Goal: Task Accomplishment & Management: Use online tool/utility

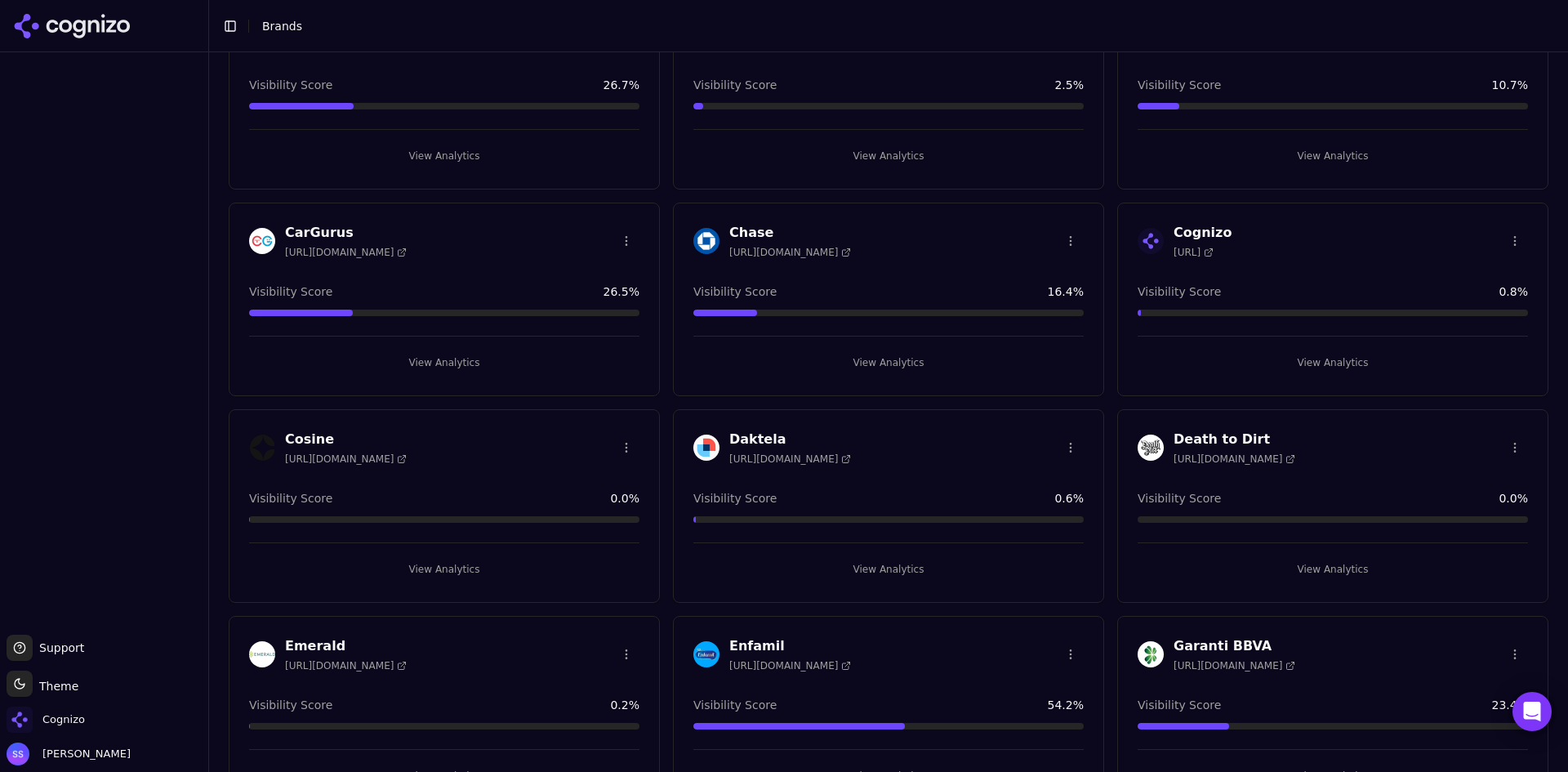
scroll to position [408, 0]
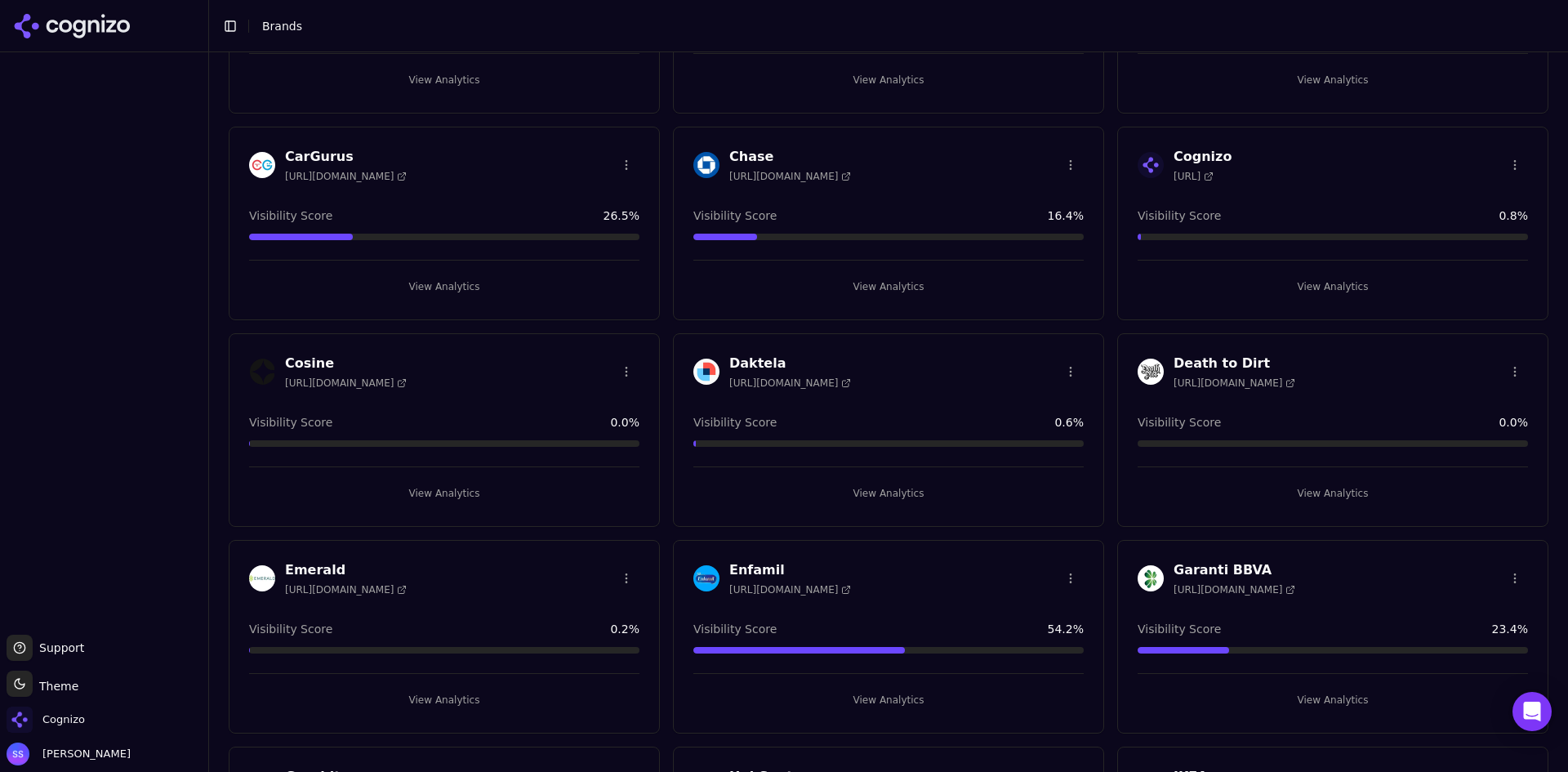
click at [1327, 283] on button "View Analytics" at bounding box center [1333, 287] width 391 height 26
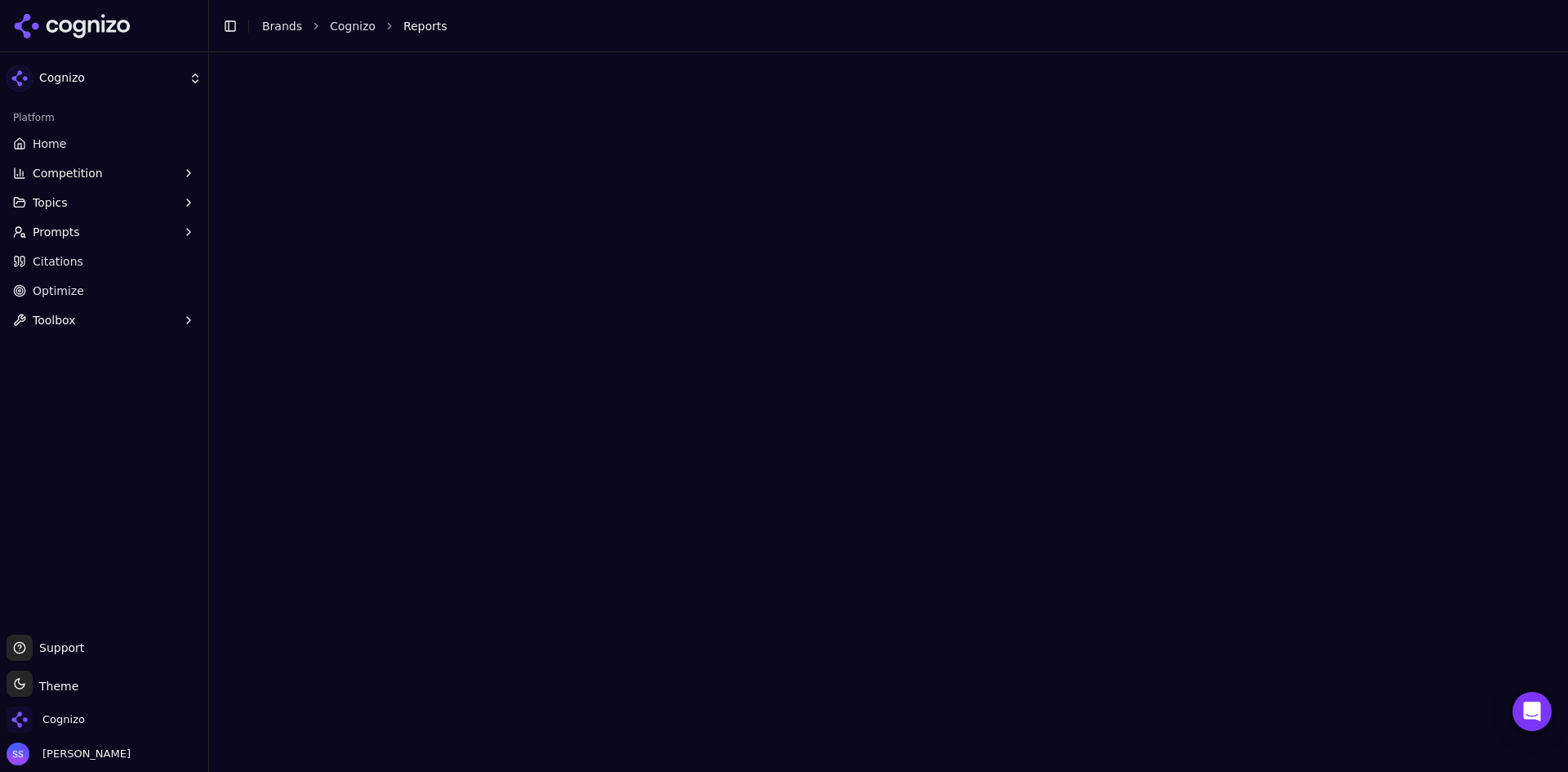
click at [58, 312] on span "Toolbox" at bounding box center [54, 320] width 44 height 16
click at [71, 345] on span "llms.txt Generator" at bounding box center [104, 346] width 142 height 16
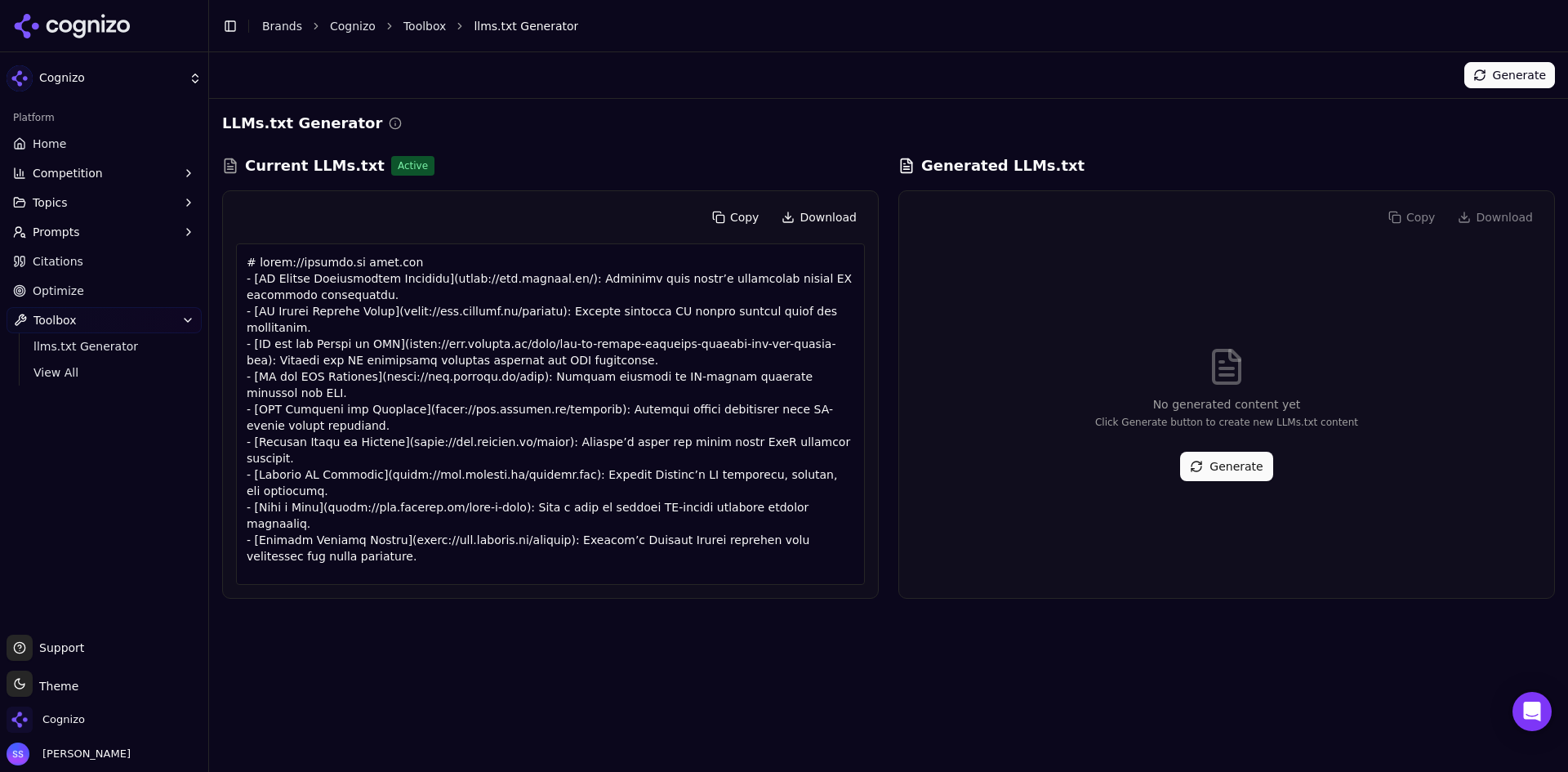
click at [80, 290] on link "Optimize" at bounding box center [104, 291] width 195 height 26
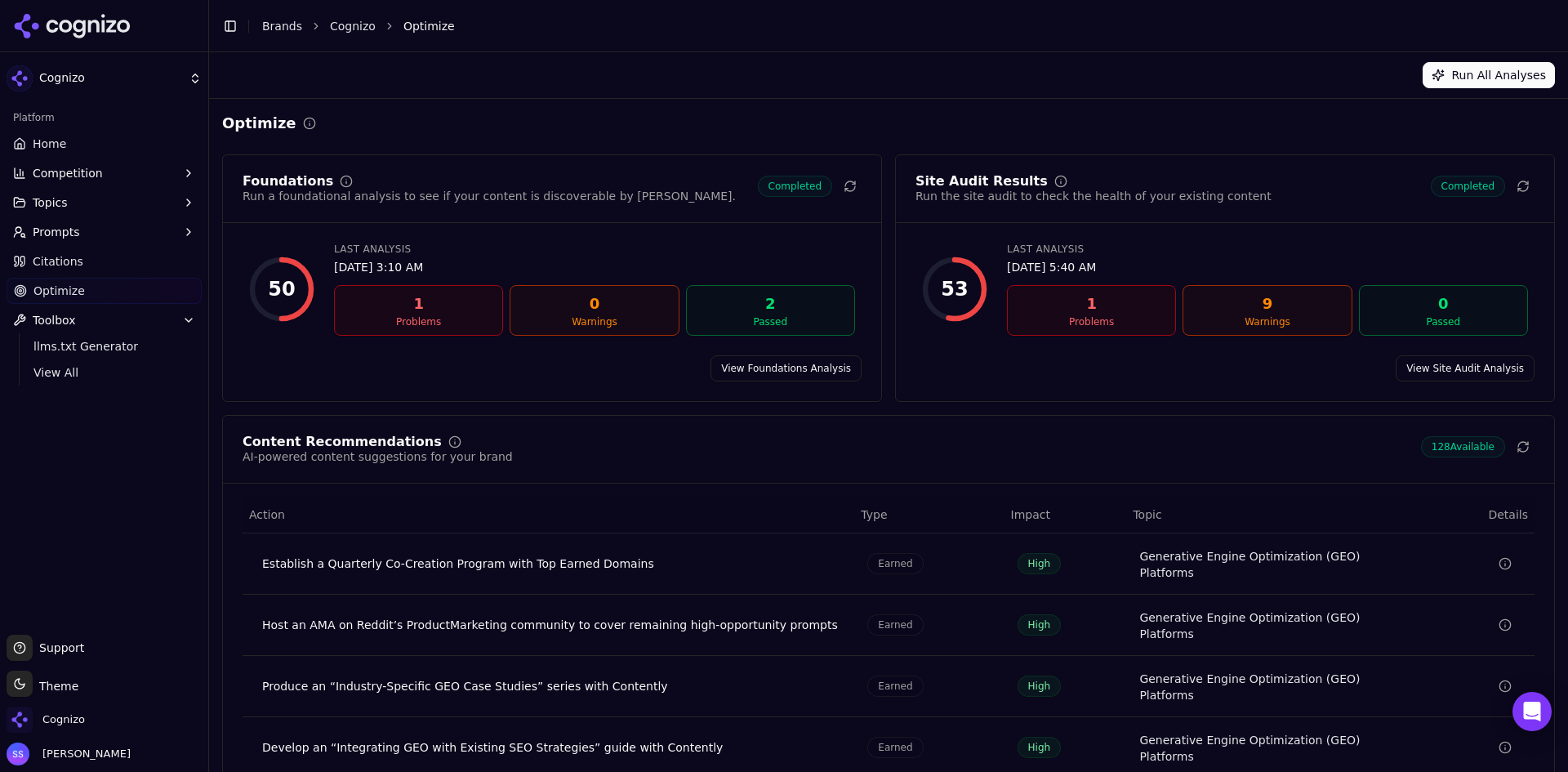
click at [61, 259] on span "Citations" at bounding box center [58, 262] width 51 height 16
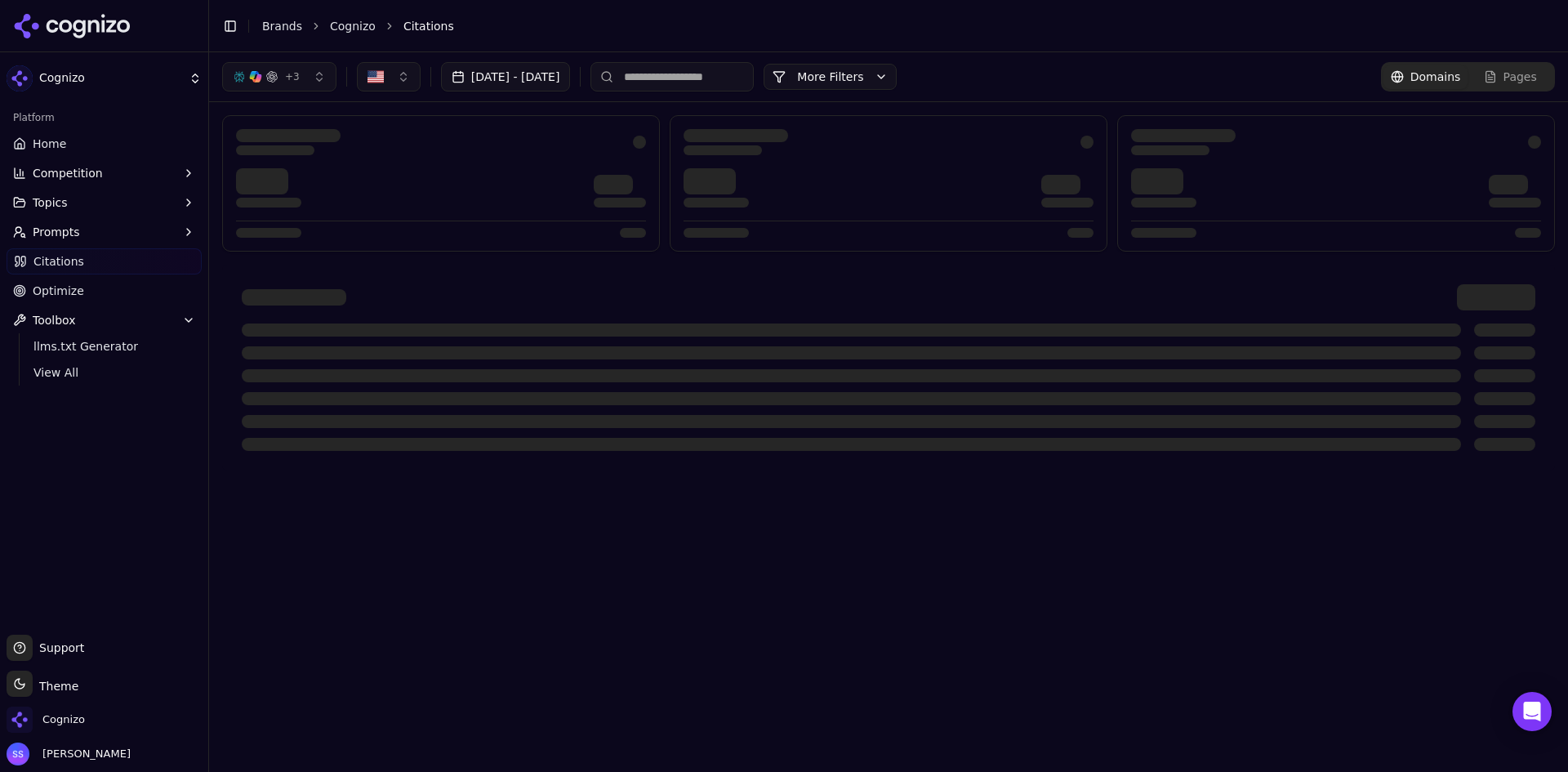
click at [67, 231] on span "Prompts" at bounding box center [57, 232] width 48 height 16
click at [60, 254] on span "Active" at bounding box center [104, 258] width 142 height 16
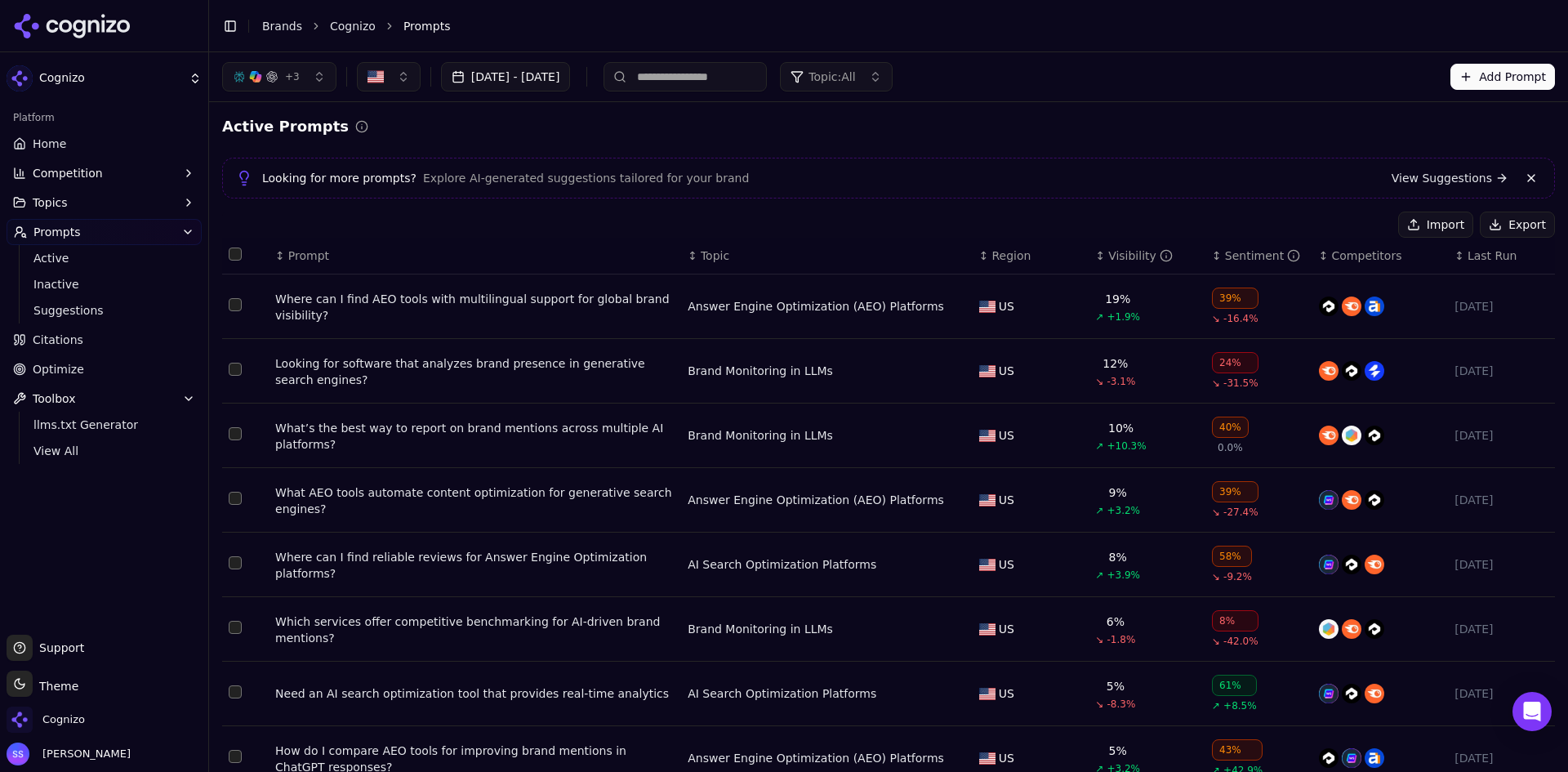
click at [331, 293] on div "Where can I find AEO tools with multilingual support for global brand visibilit…" at bounding box center [476, 307] width 400 height 33
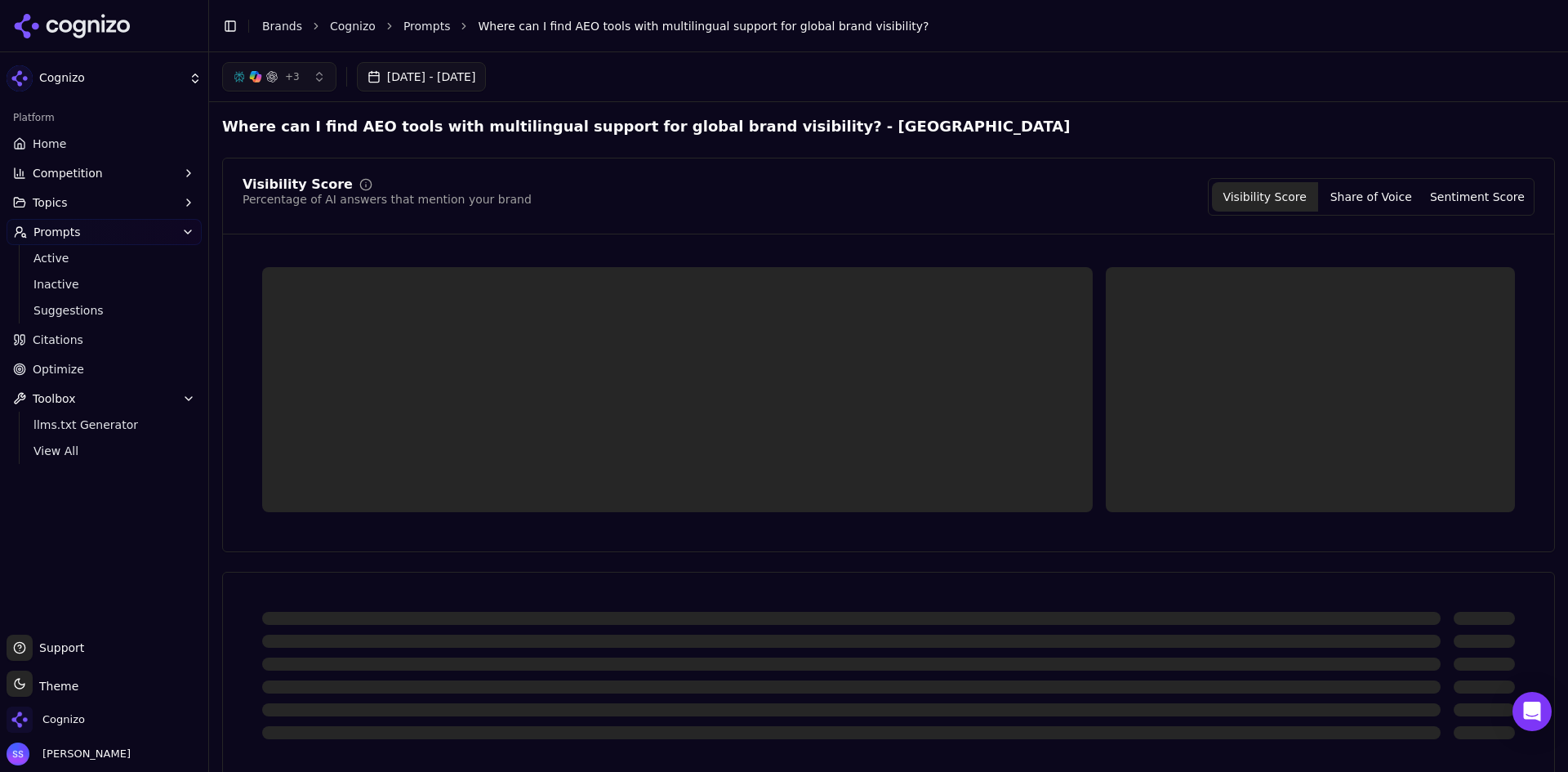
click at [91, 201] on button "Topics" at bounding box center [104, 202] width 195 height 26
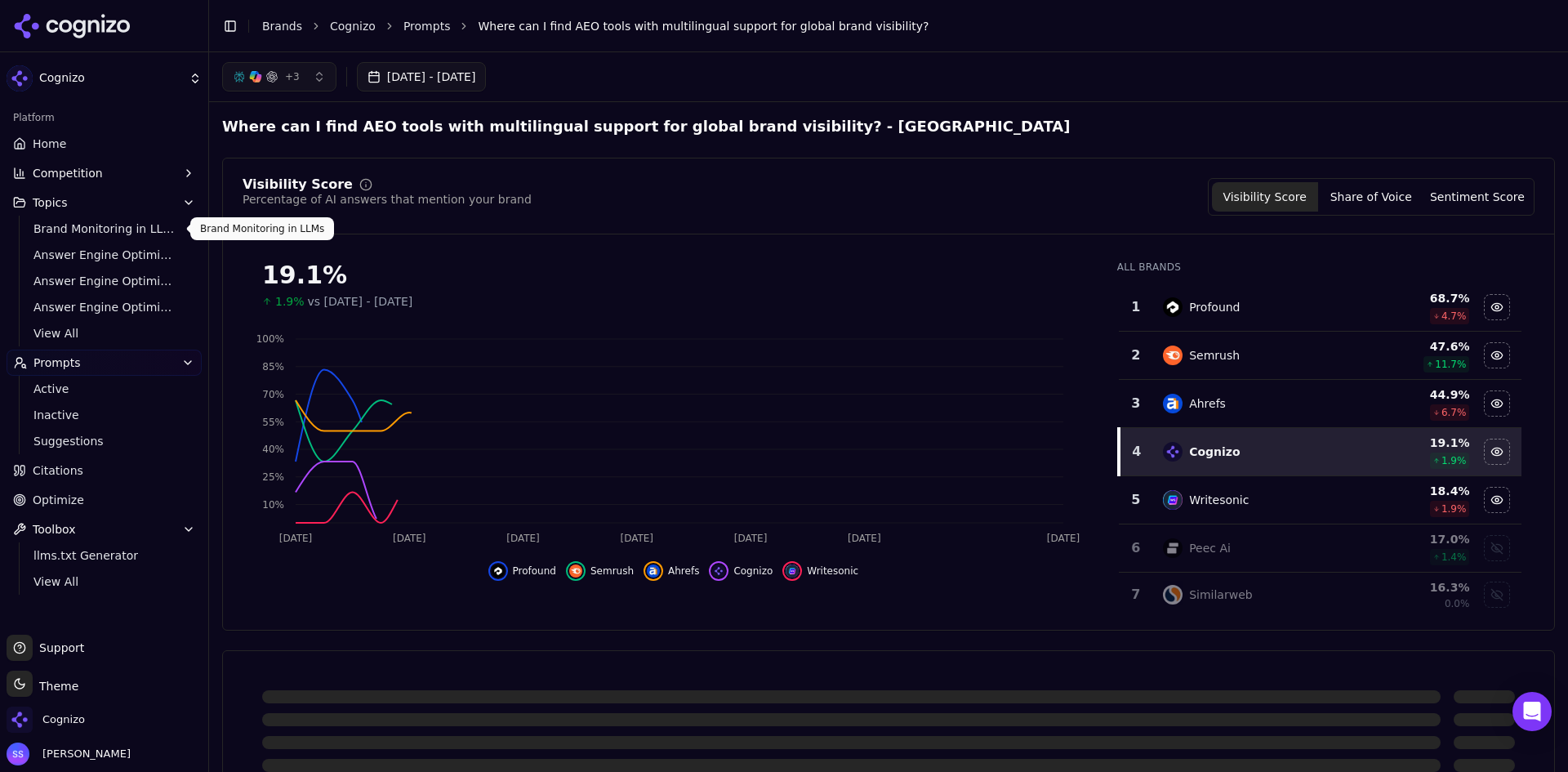
click at [81, 231] on span "Brand Monitoring in LLMs" at bounding box center [104, 229] width 142 height 16
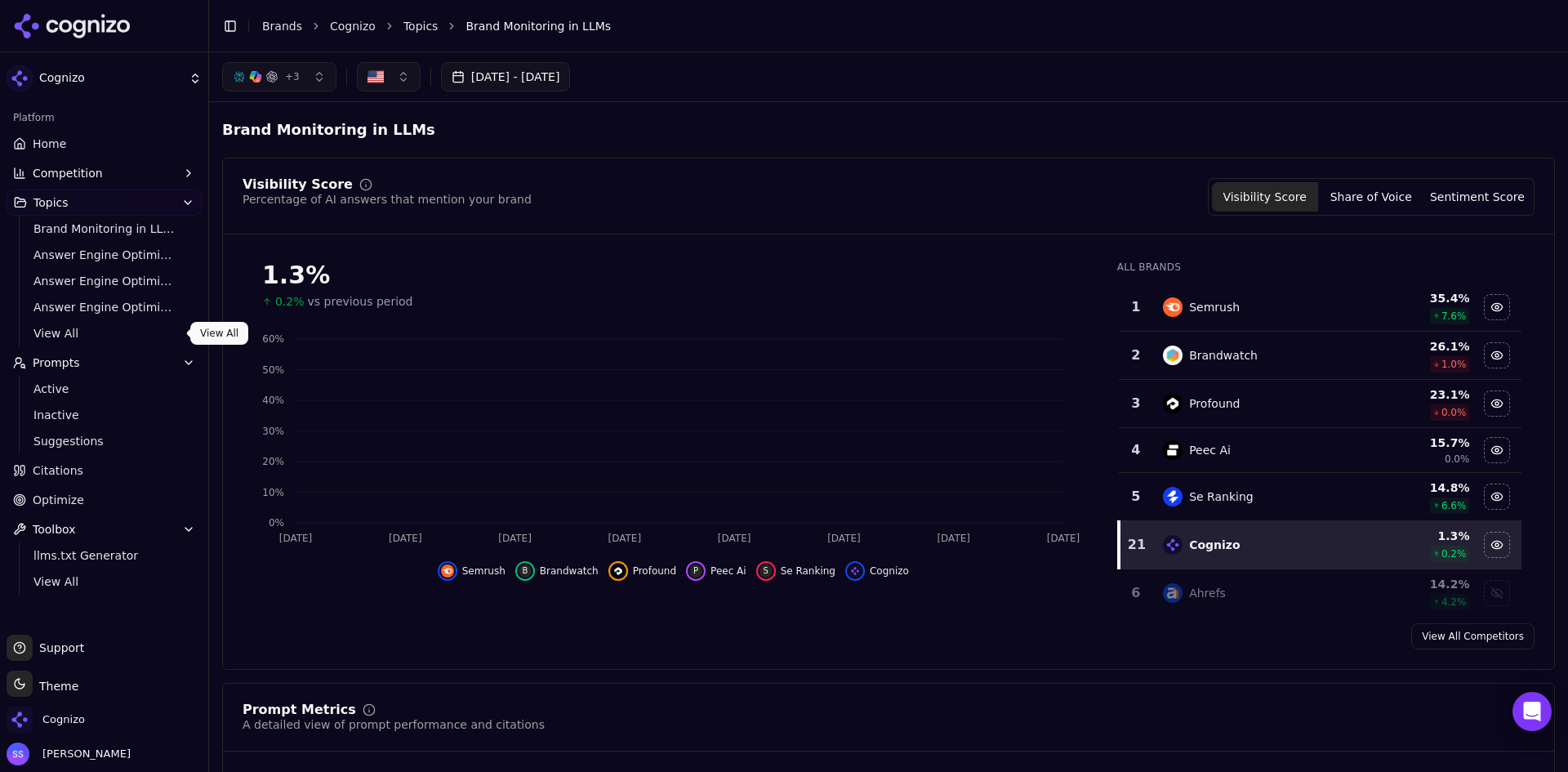
click at [59, 331] on span "View All" at bounding box center [104, 333] width 142 height 16
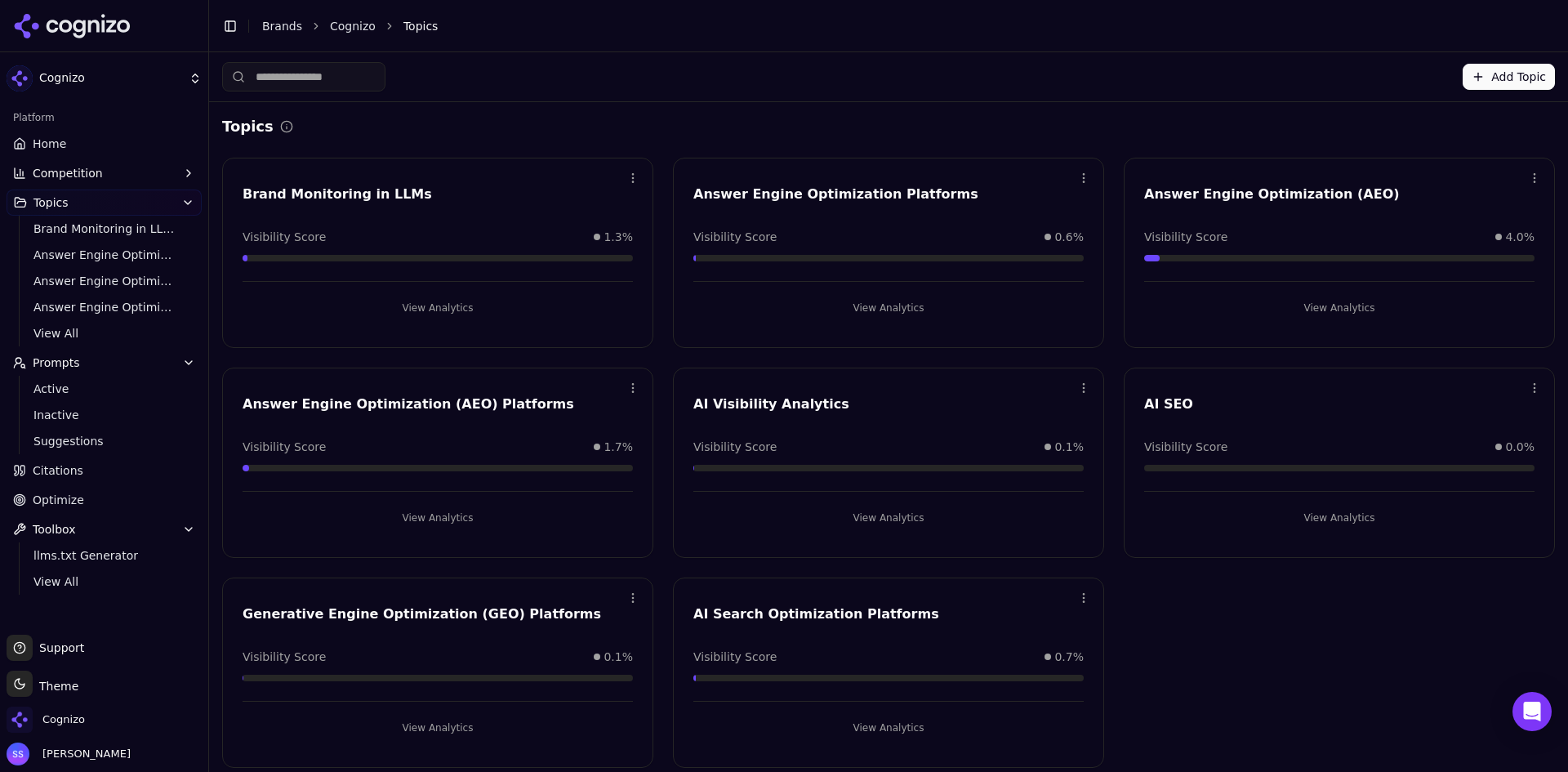
click at [58, 169] on span "Competition" at bounding box center [67, 174] width 70 height 16
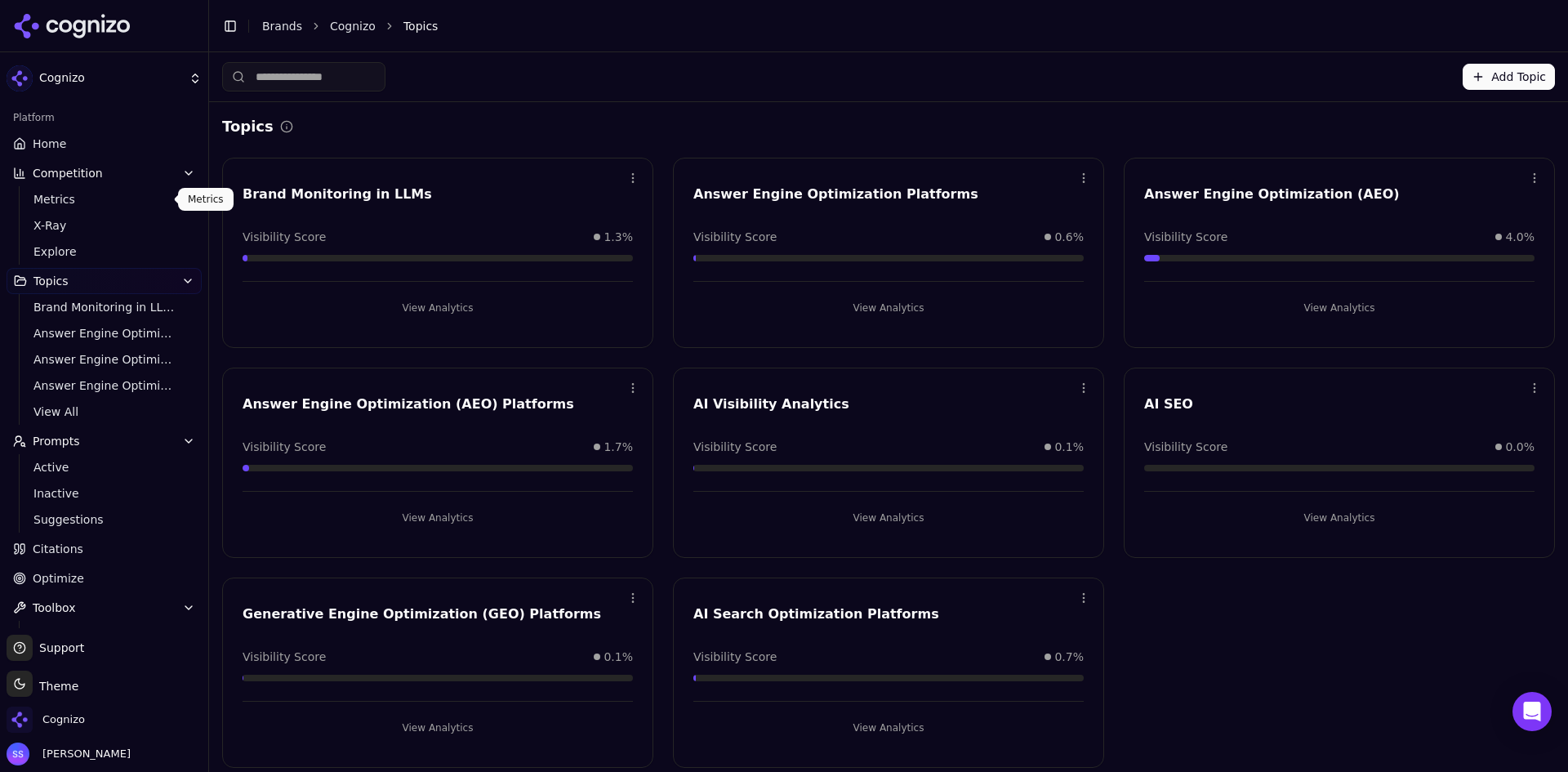
click at [69, 201] on span "Metrics" at bounding box center [104, 199] width 142 height 16
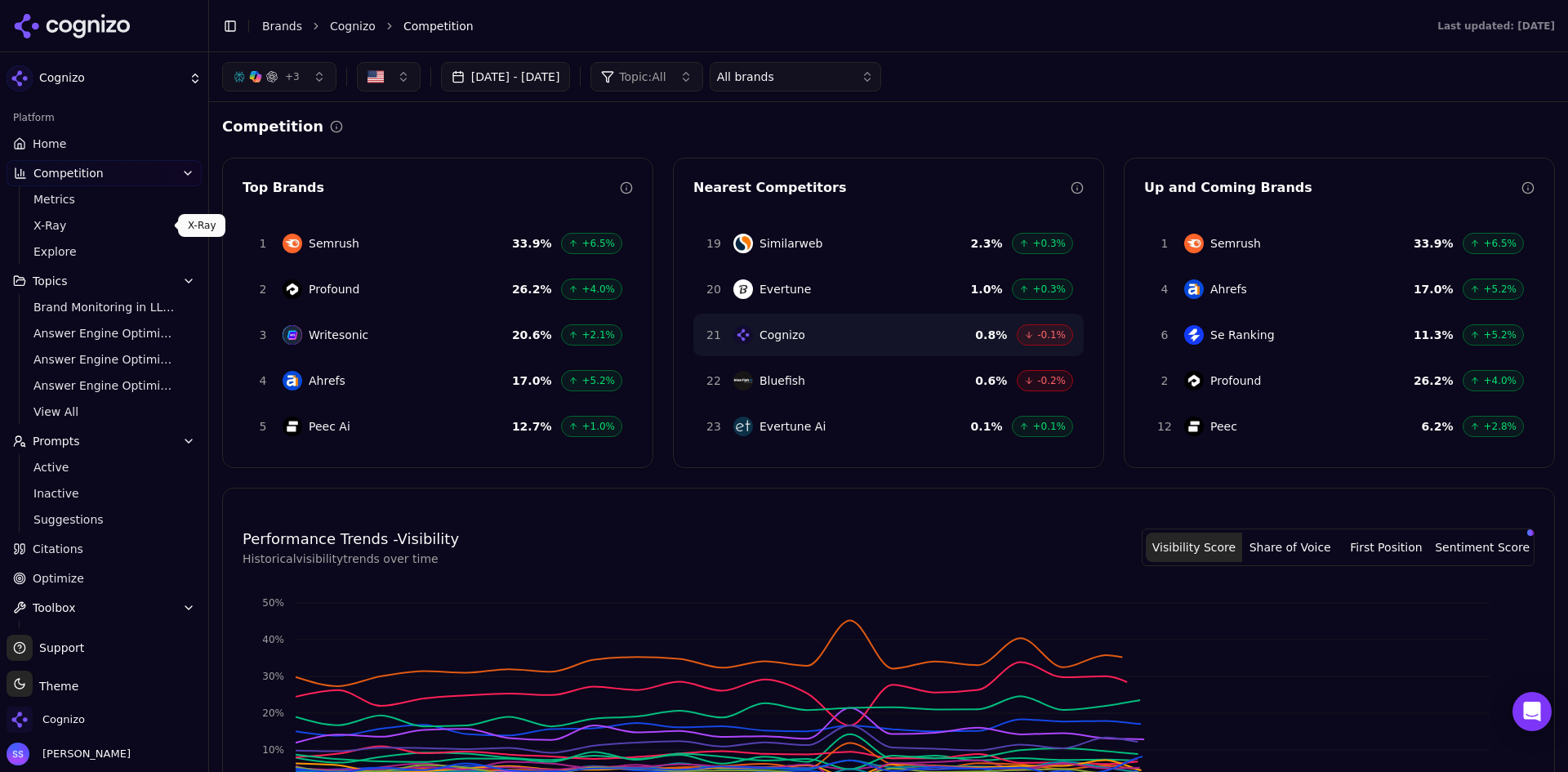
click at [71, 230] on span "X-Ray" at bounding box center [104, 226] width 142 height 16
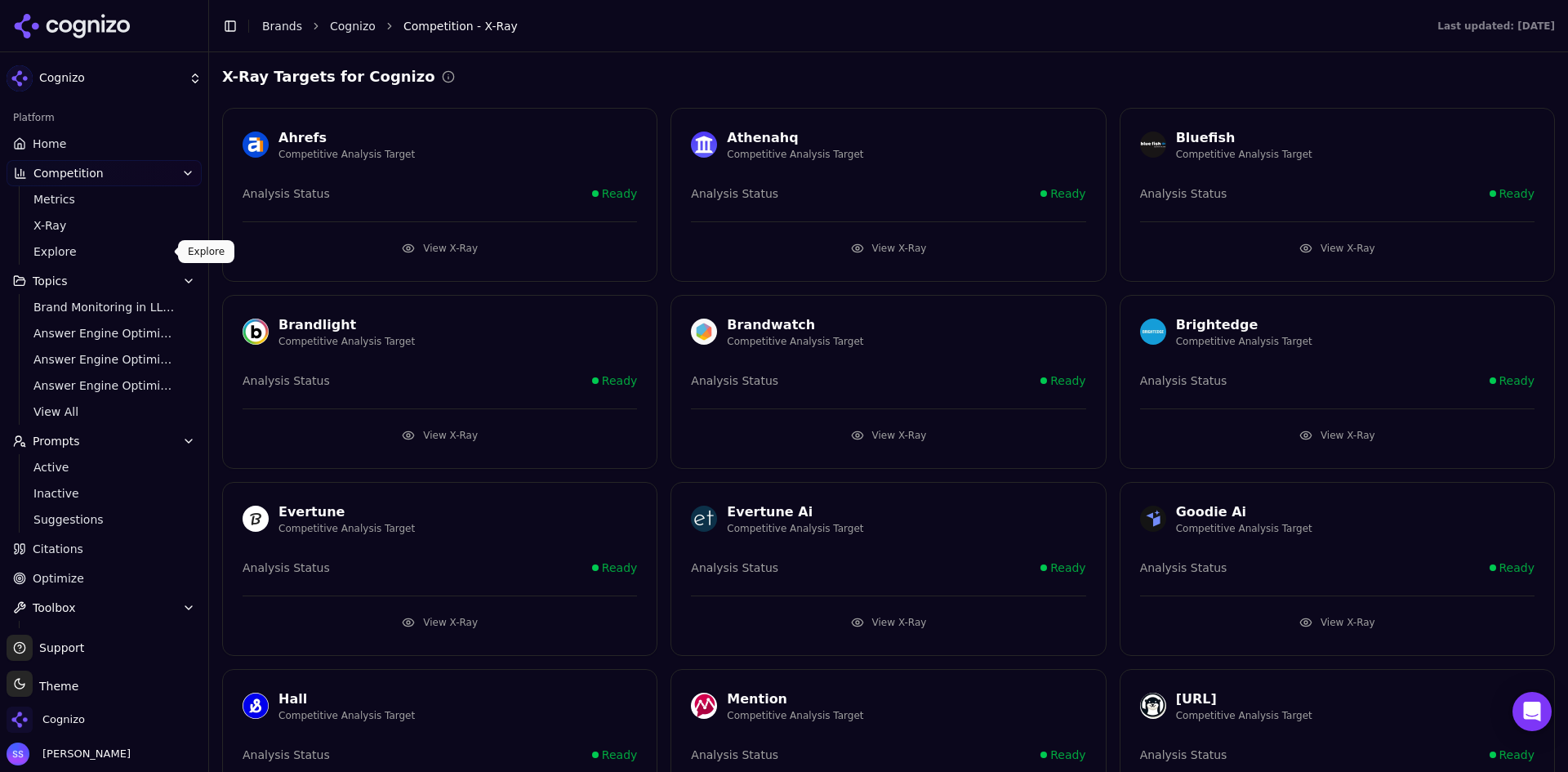
click at [77, 250] on span "Explore" at bounding box center [104, 252] width 142 height 16
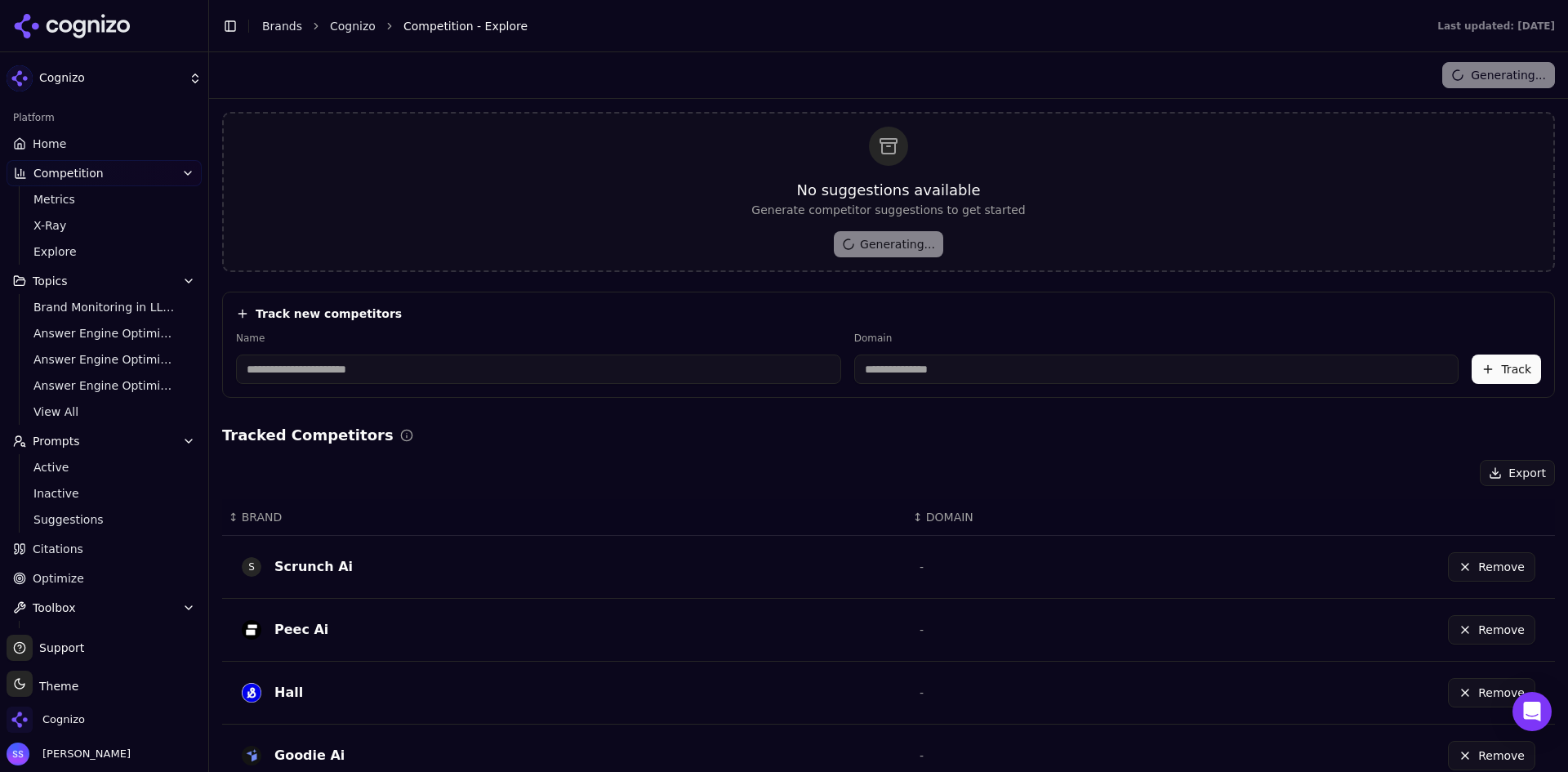
click at [55, 138] on span "Home" at bounding box center [49, 144] width 34 height 16
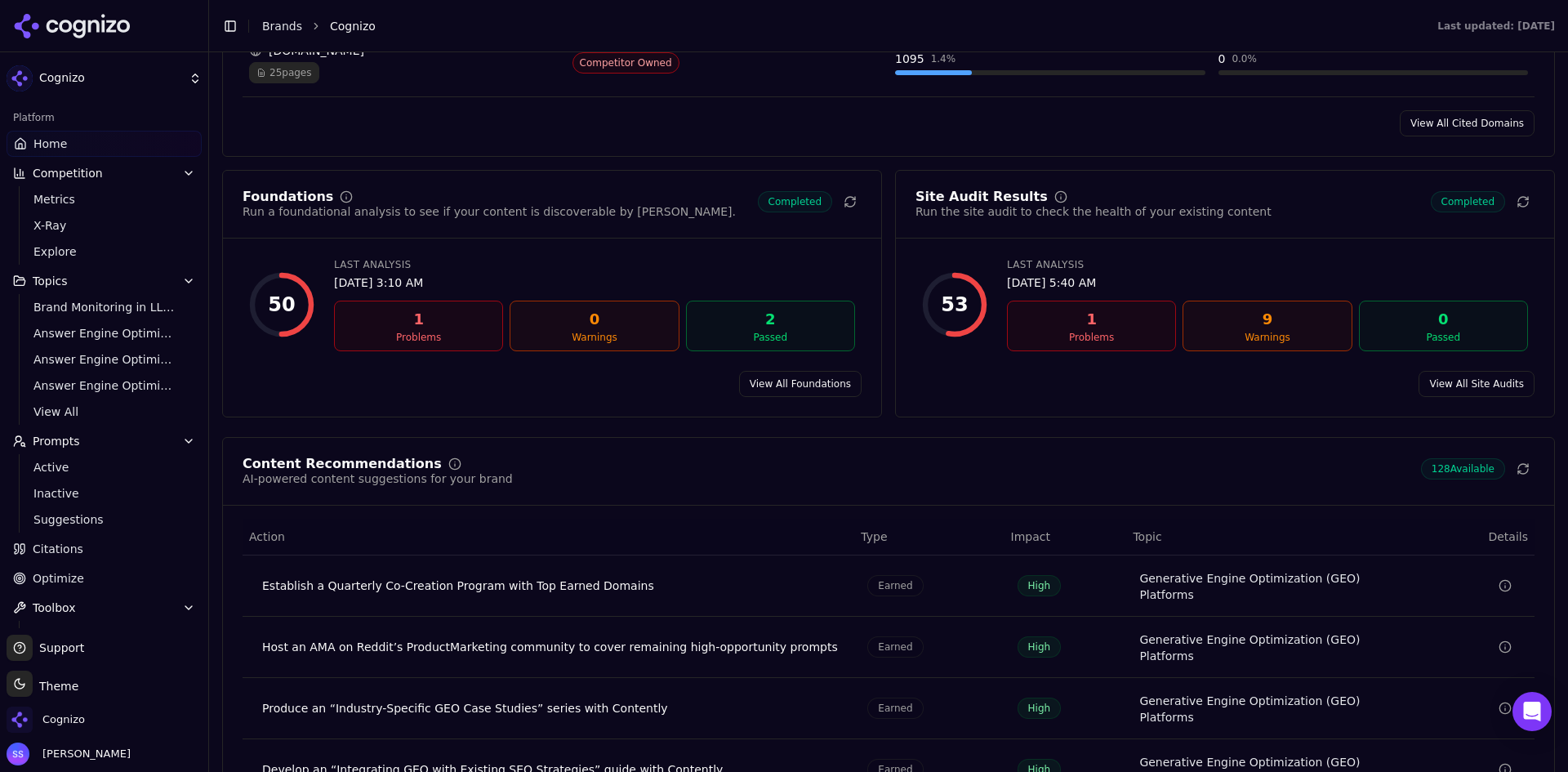
scroll to position [2124, 0]
click at [828, 374] on link "View All Foundations" at bounding box center [800, 382] width 123 height 26
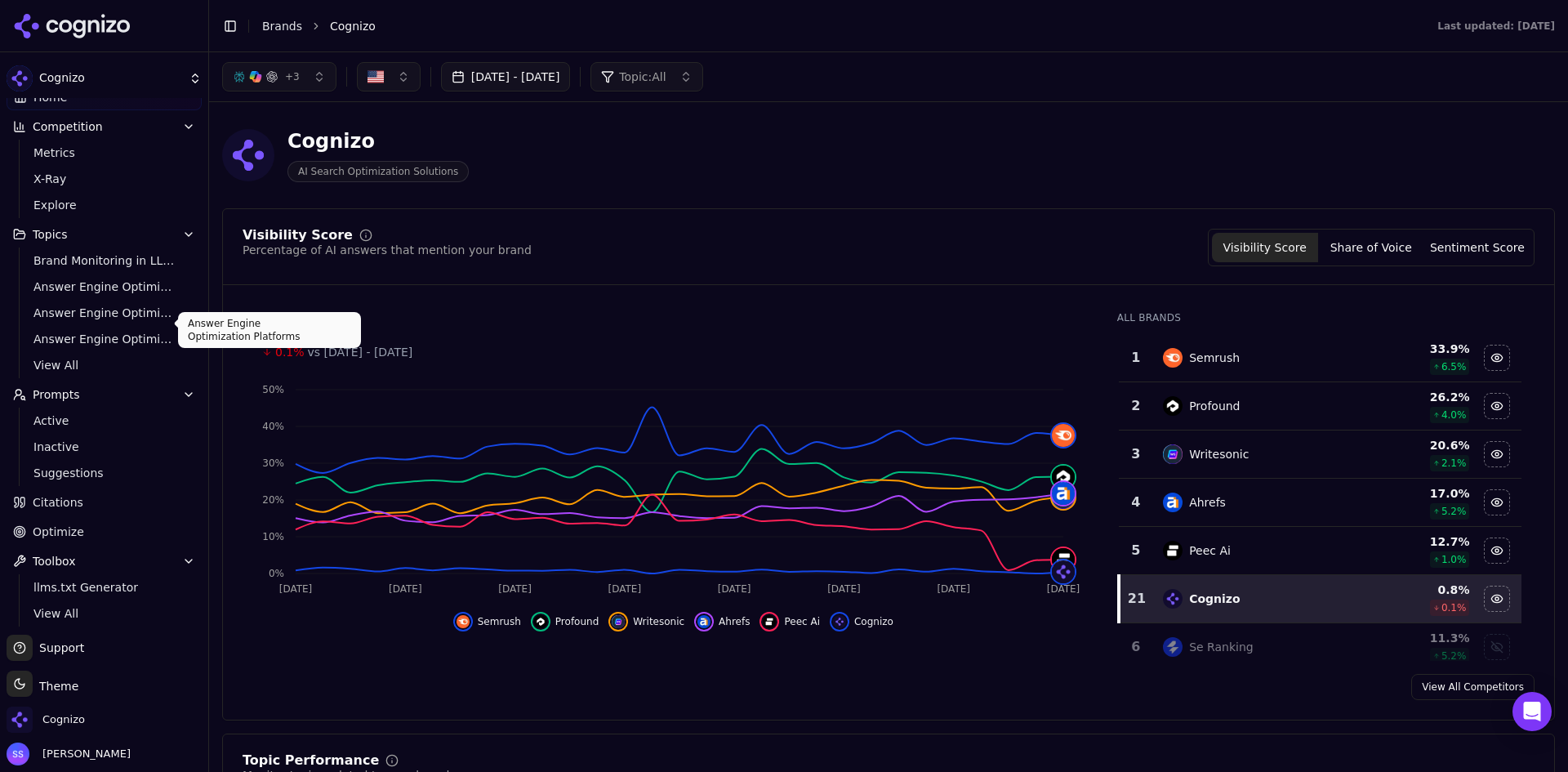
scroll to position [52, 0]
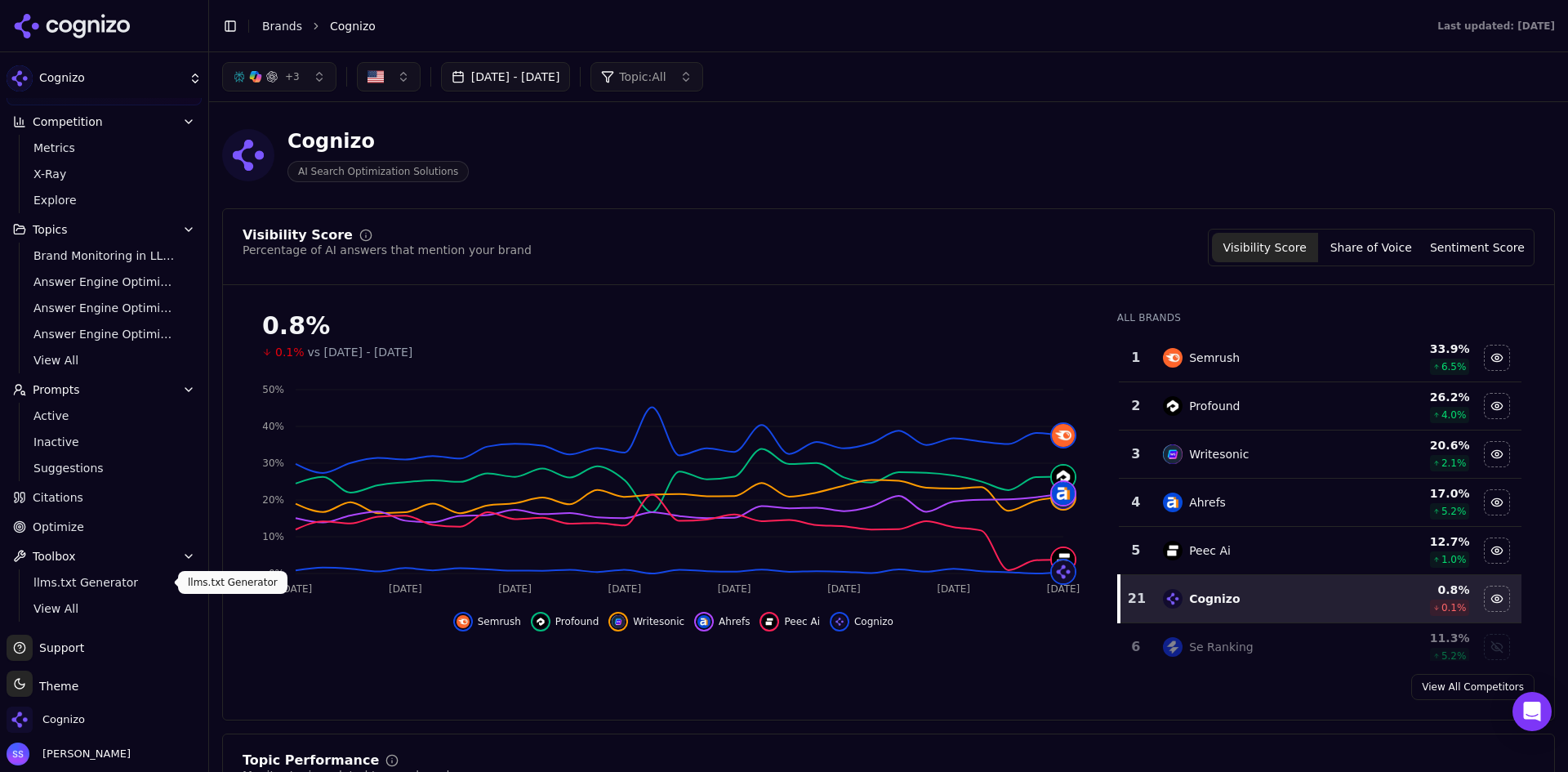
click at [97, 585] on span "llms.txt Generator" at bounding box center [104, 583] width 142 height 16
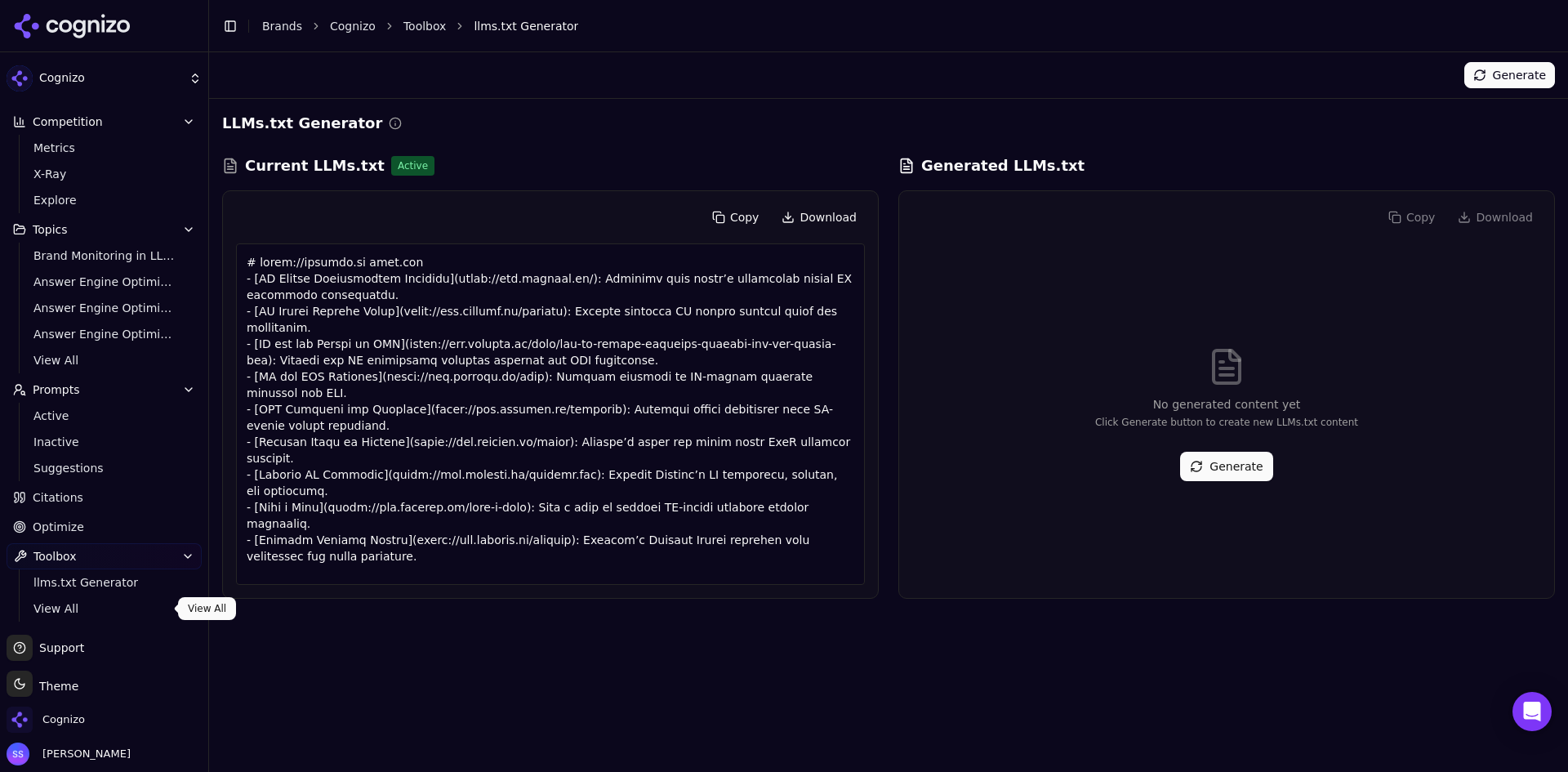
click at [85, 600] on link "View All" at bounding box center [104, 609] width 155 height 23
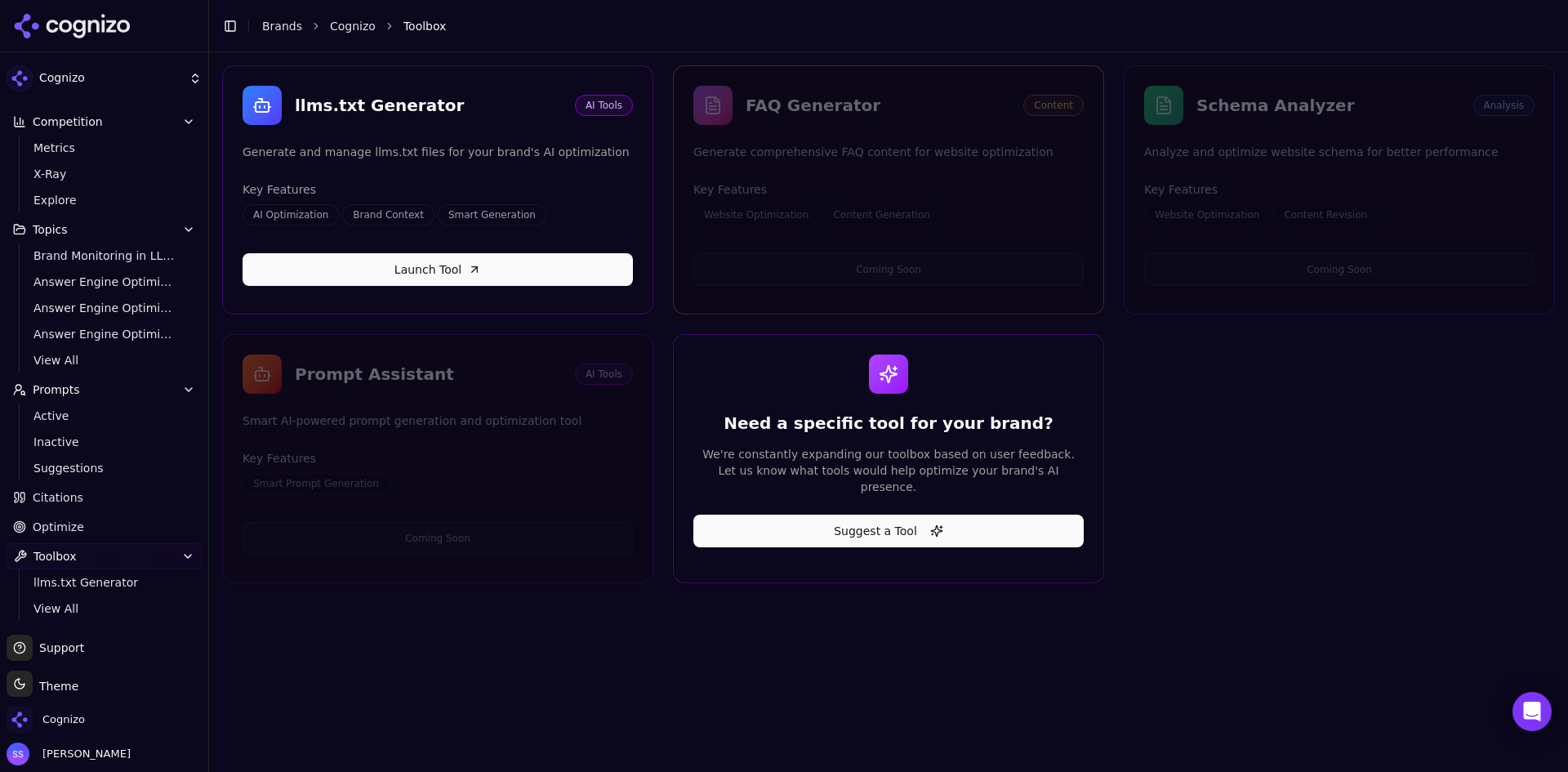
click at [80, 472] on span "Suggestions" at bounding box center [104, 468] width 142 height 16
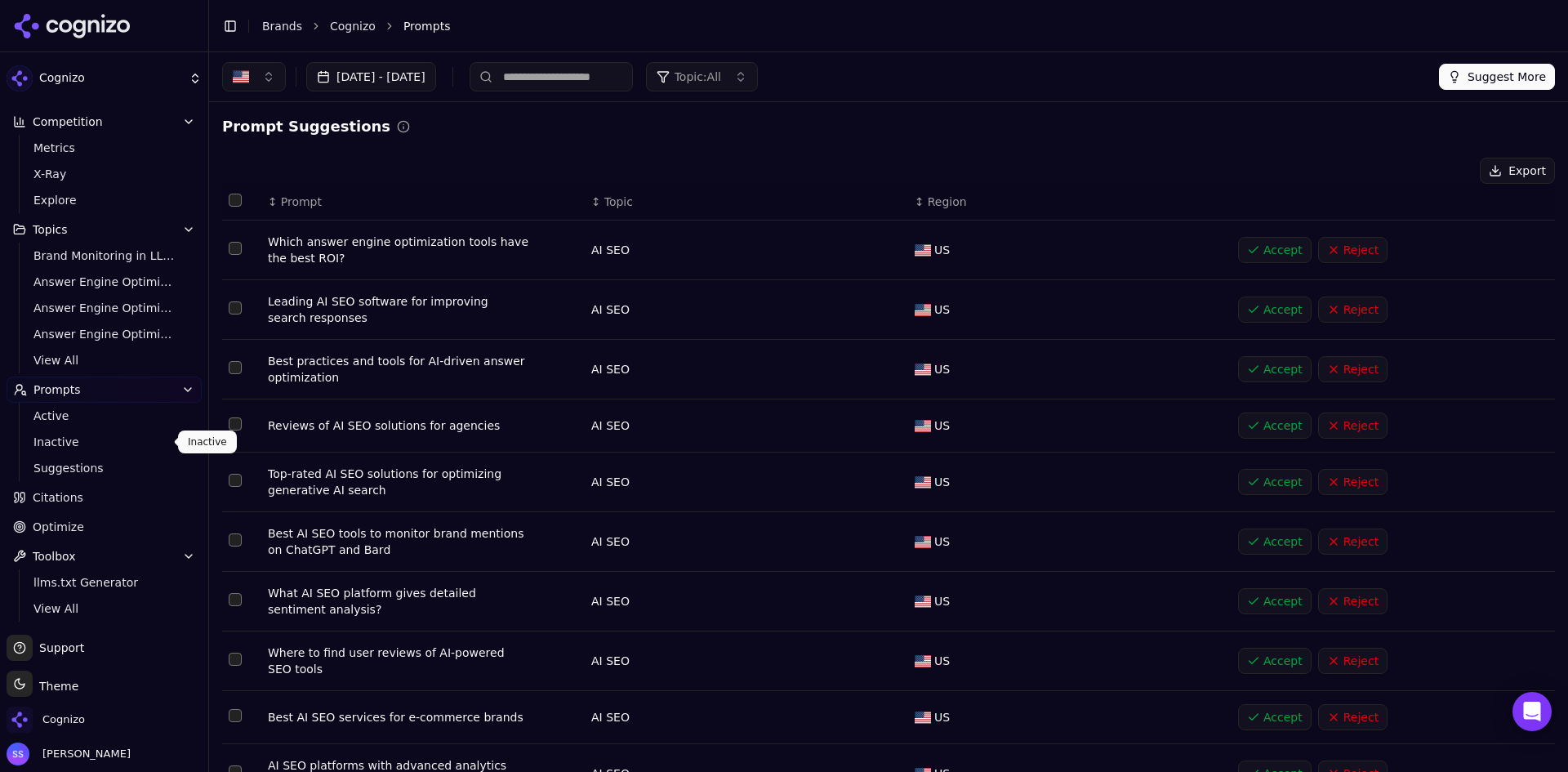
click at [64, 447] on span "Inactive" at bounding box center [104, 442] width 142 height 16
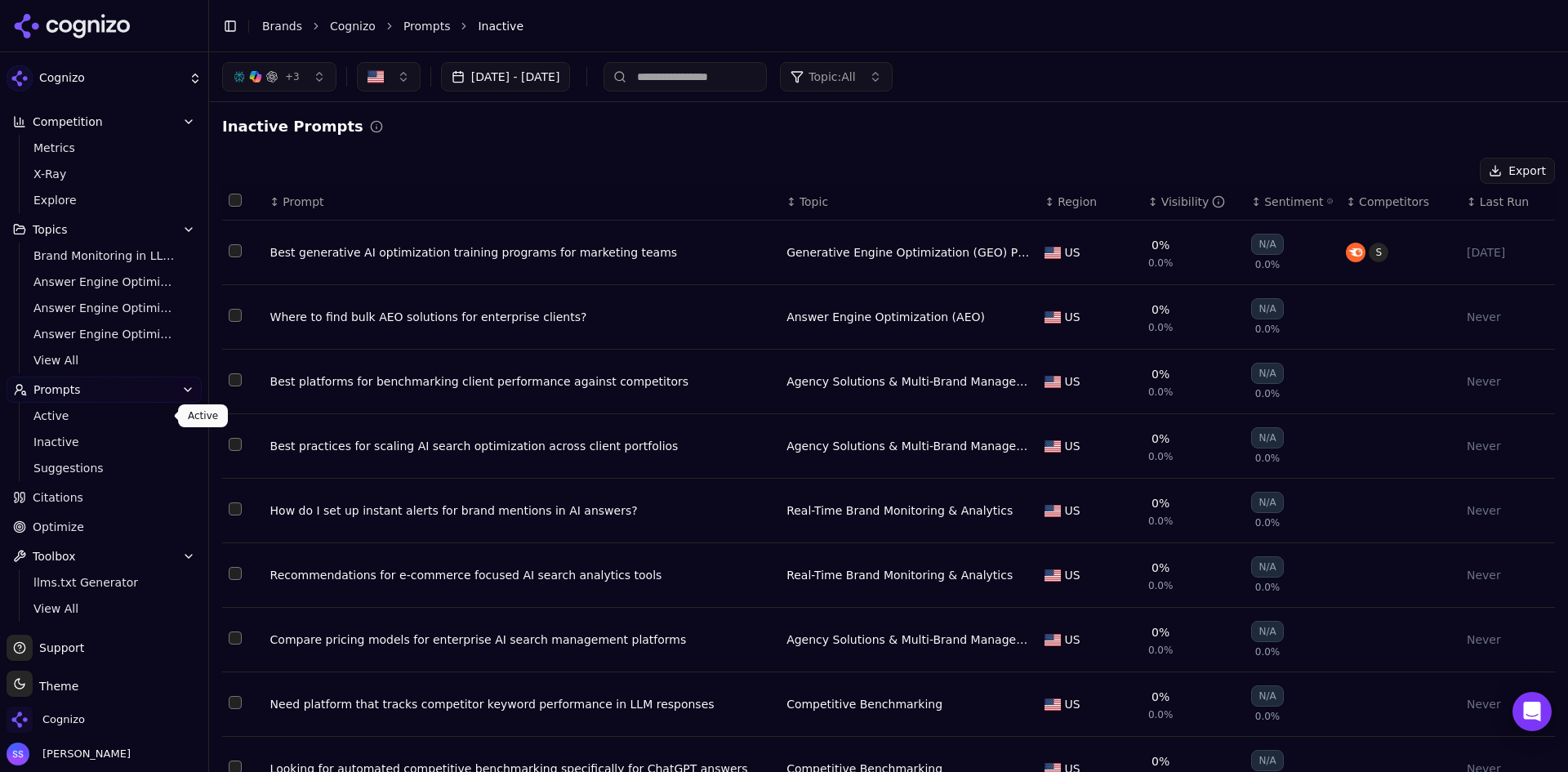
click at [58, 423] on span "Active" at bounding box center [104, 416] width 142 height 16
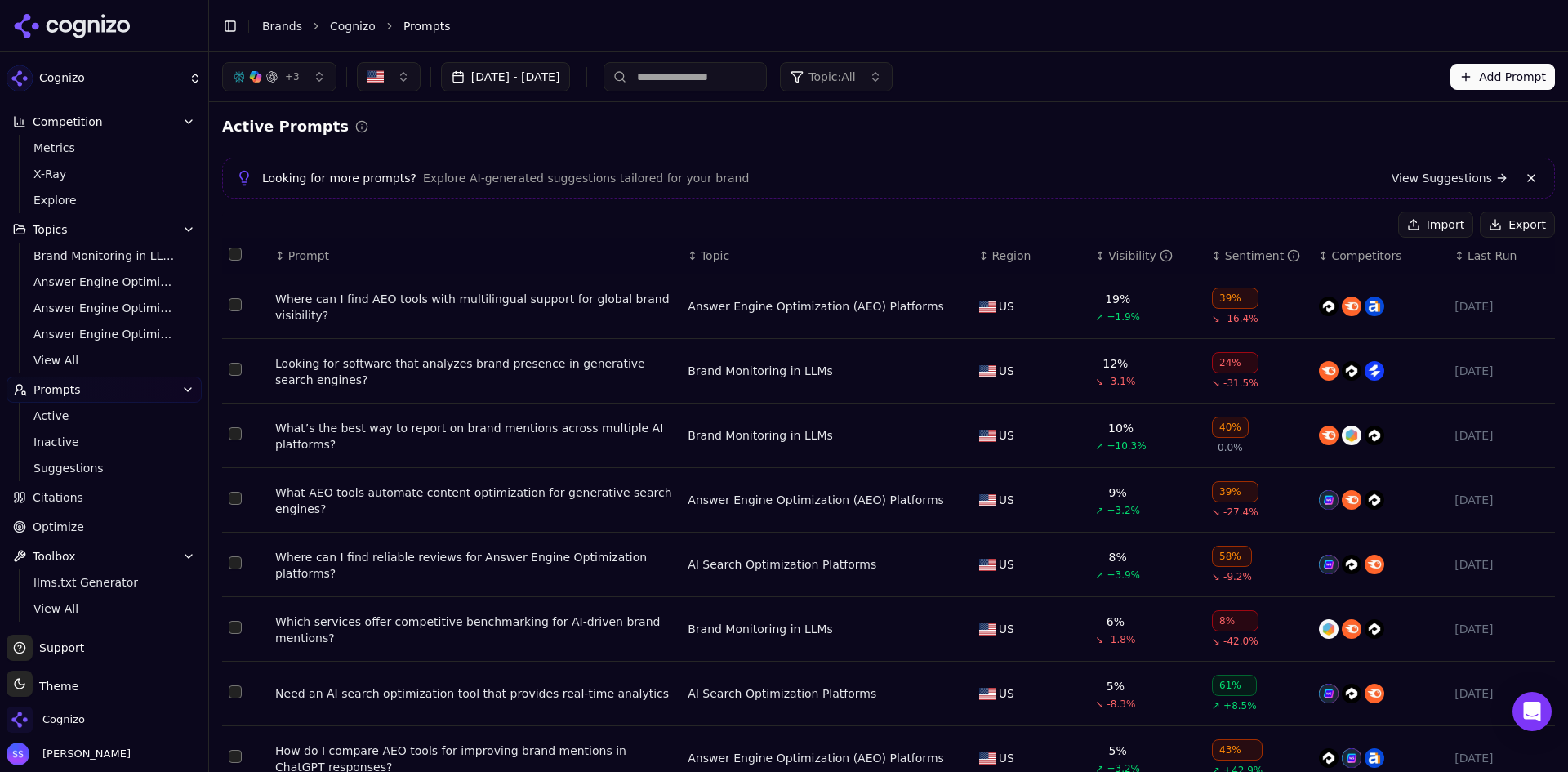
click at [85, 26] on icon at bounding box center [72, 26] width 118 height 25
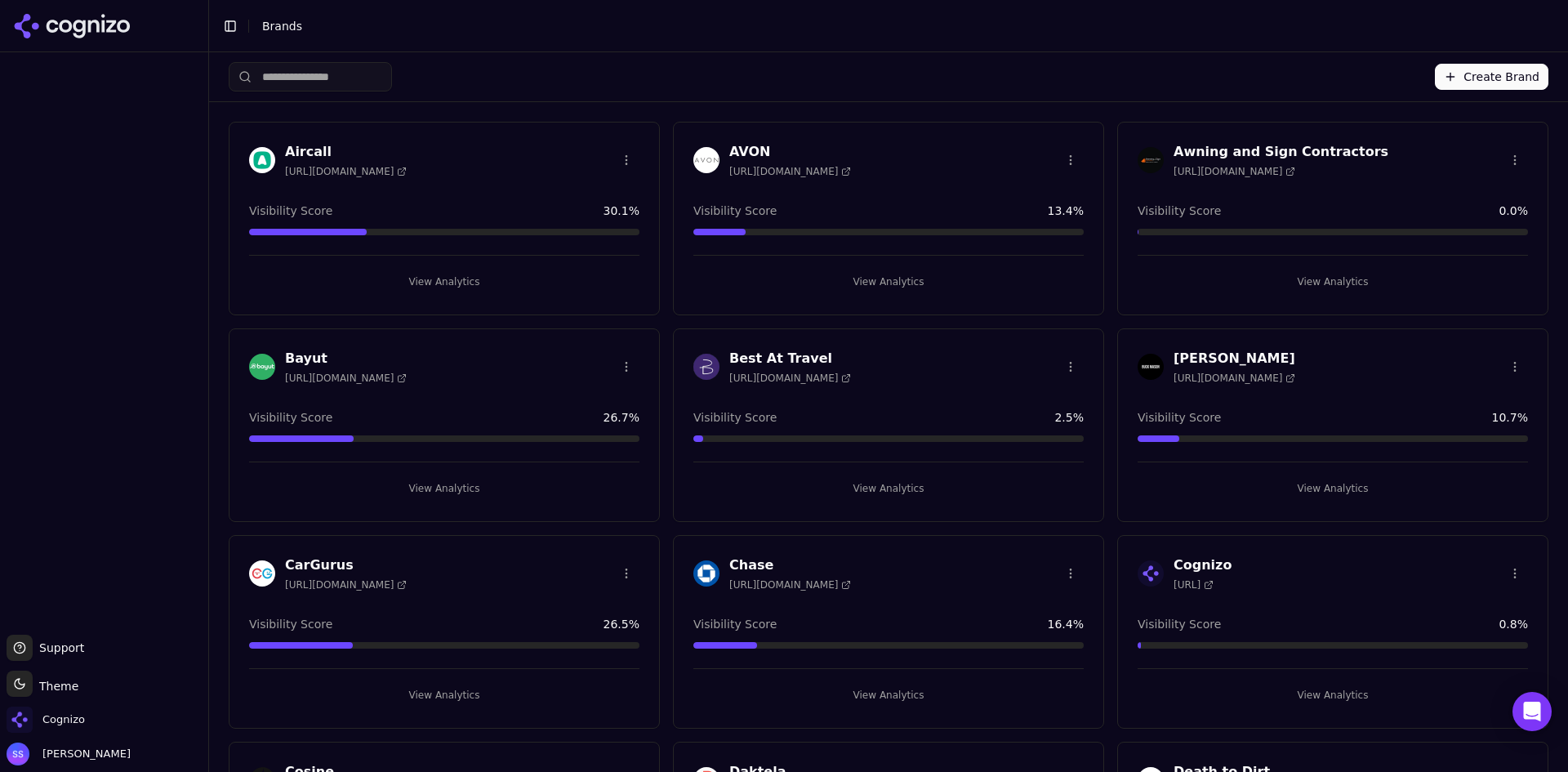
click at [1322, 694] on button "View Analytics" at bounding box center [1333, 695] width 391 height 26
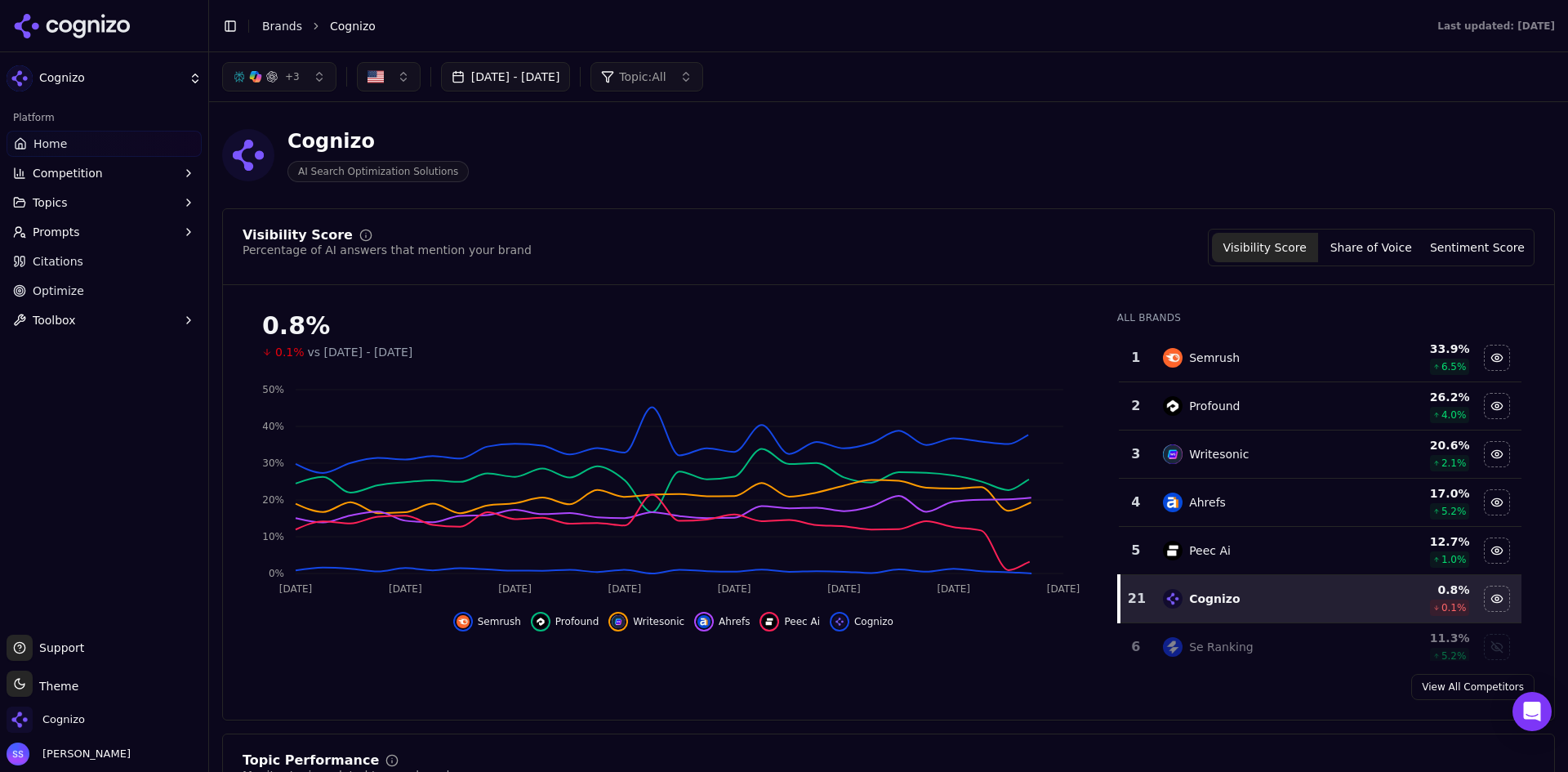
click at [80, 140] on link "Home" at bounding box center [104, 144] width 195 height 26
click at [79, 169] on span "Competition" at bounding box center [67, 174] width 70 height 16
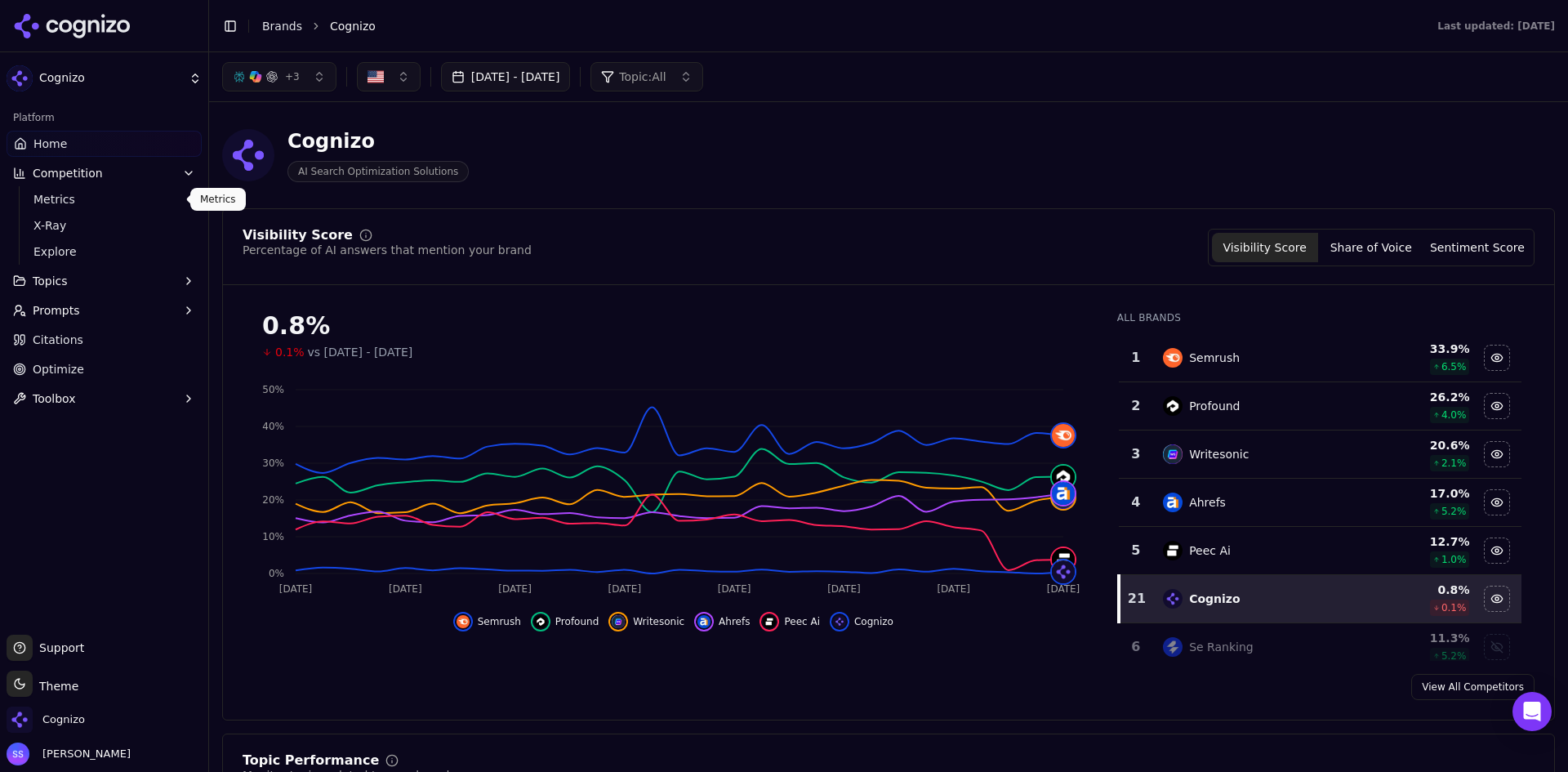
click at [79, 205] on span "Metrics" at bounding box center [104, 199] width 142 height 16
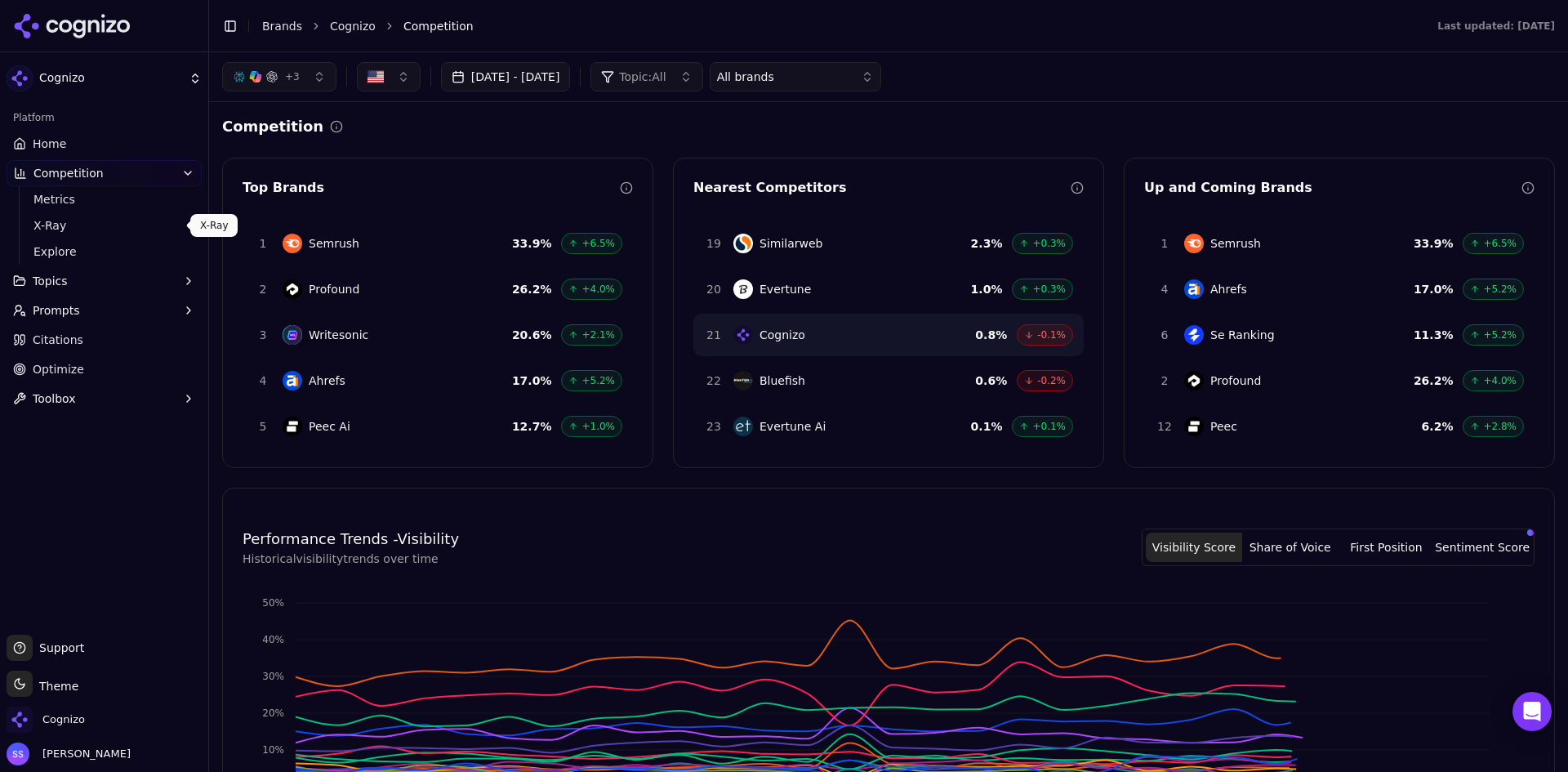
click at [78, 221] on span "X-Ray" at bounding box center [104, 226] width 142 height 16
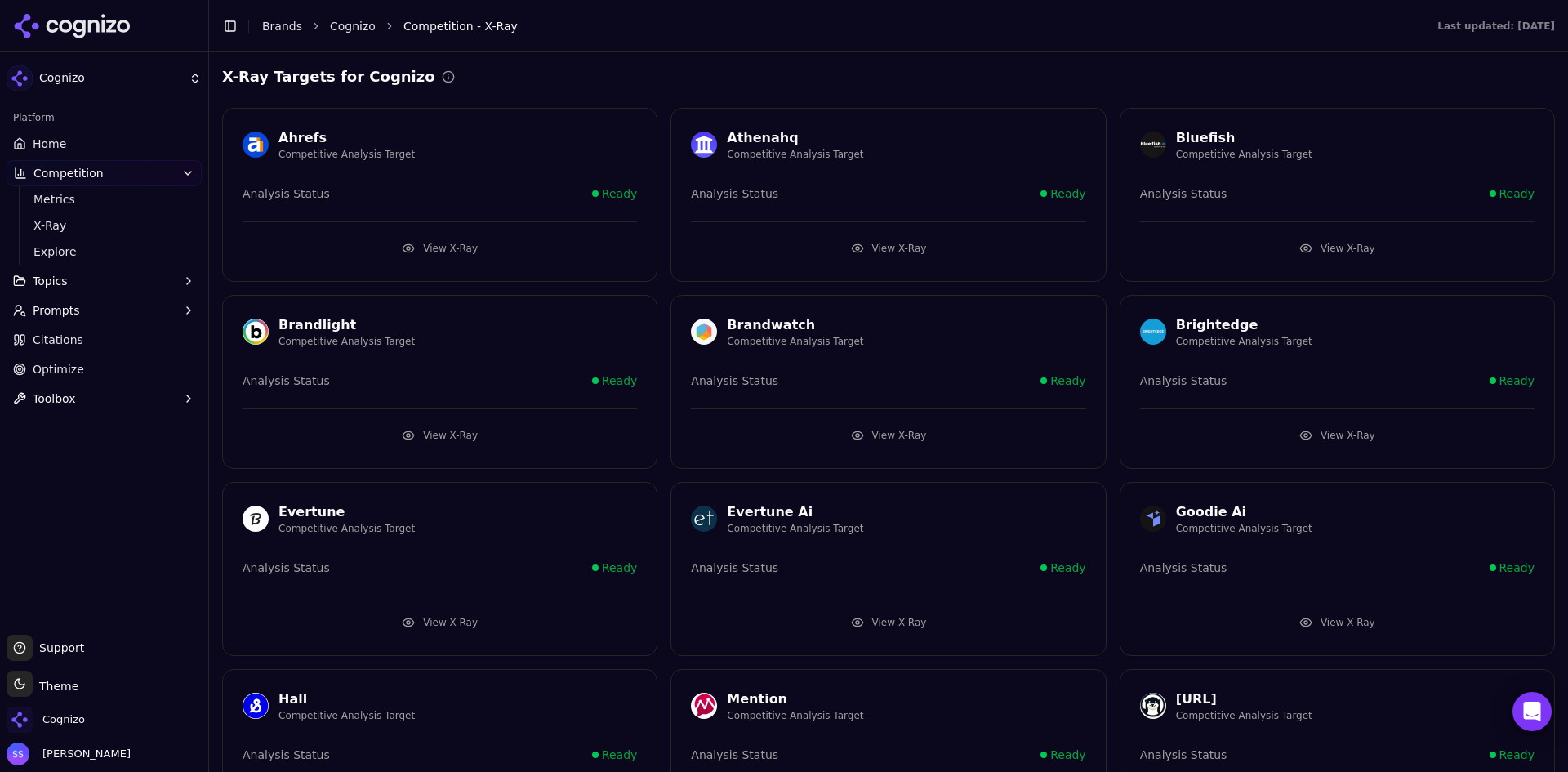
click at [80, 252] on span "Explore" at bounding box center [104, 252] width 142 height 16
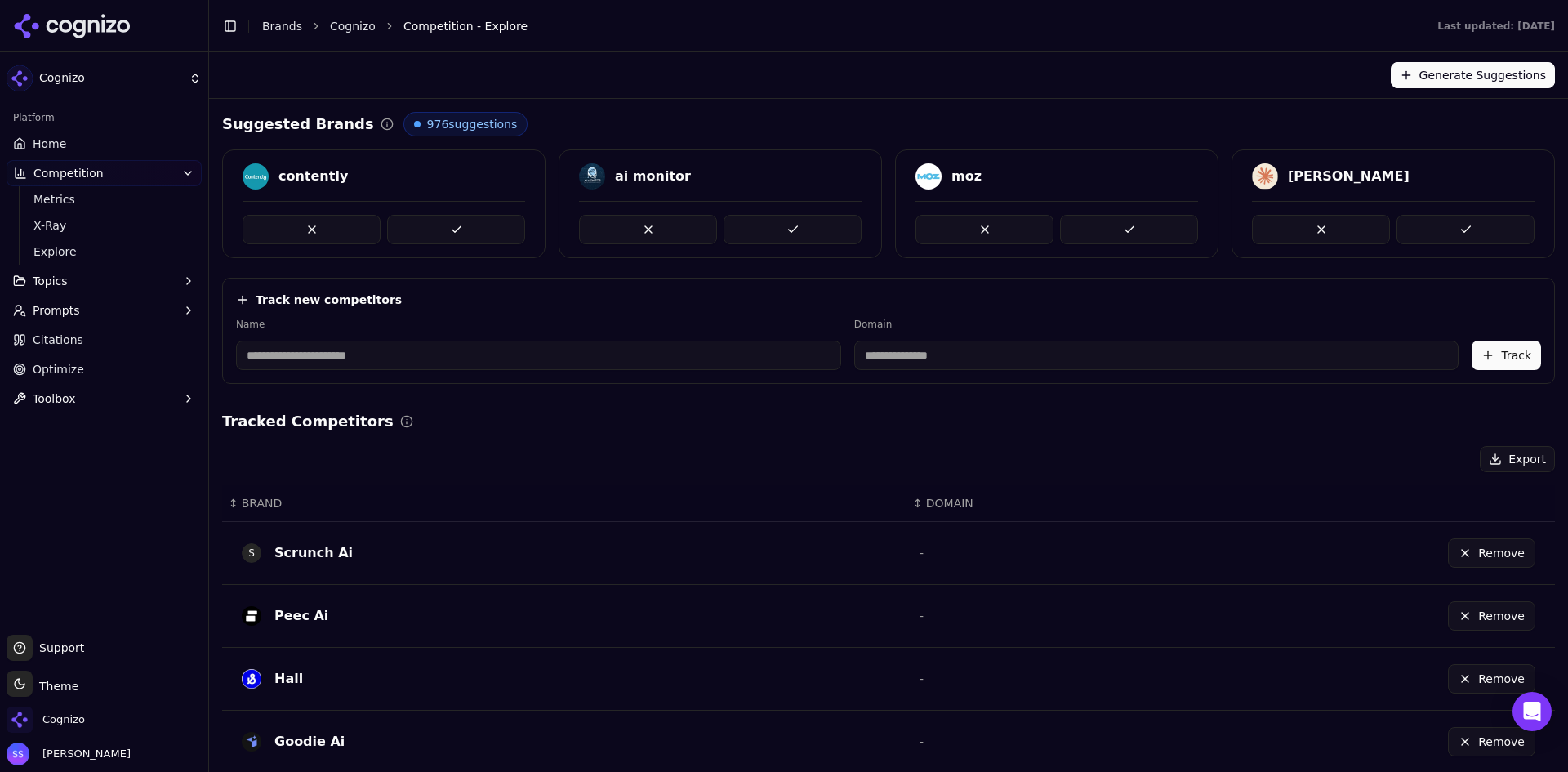
click at [72, 21] on icon at bounding box center [72, 26] width 118 height 25
click at [46, 137] on span "Home" at bounding box center [49, 144] width 34 height 16
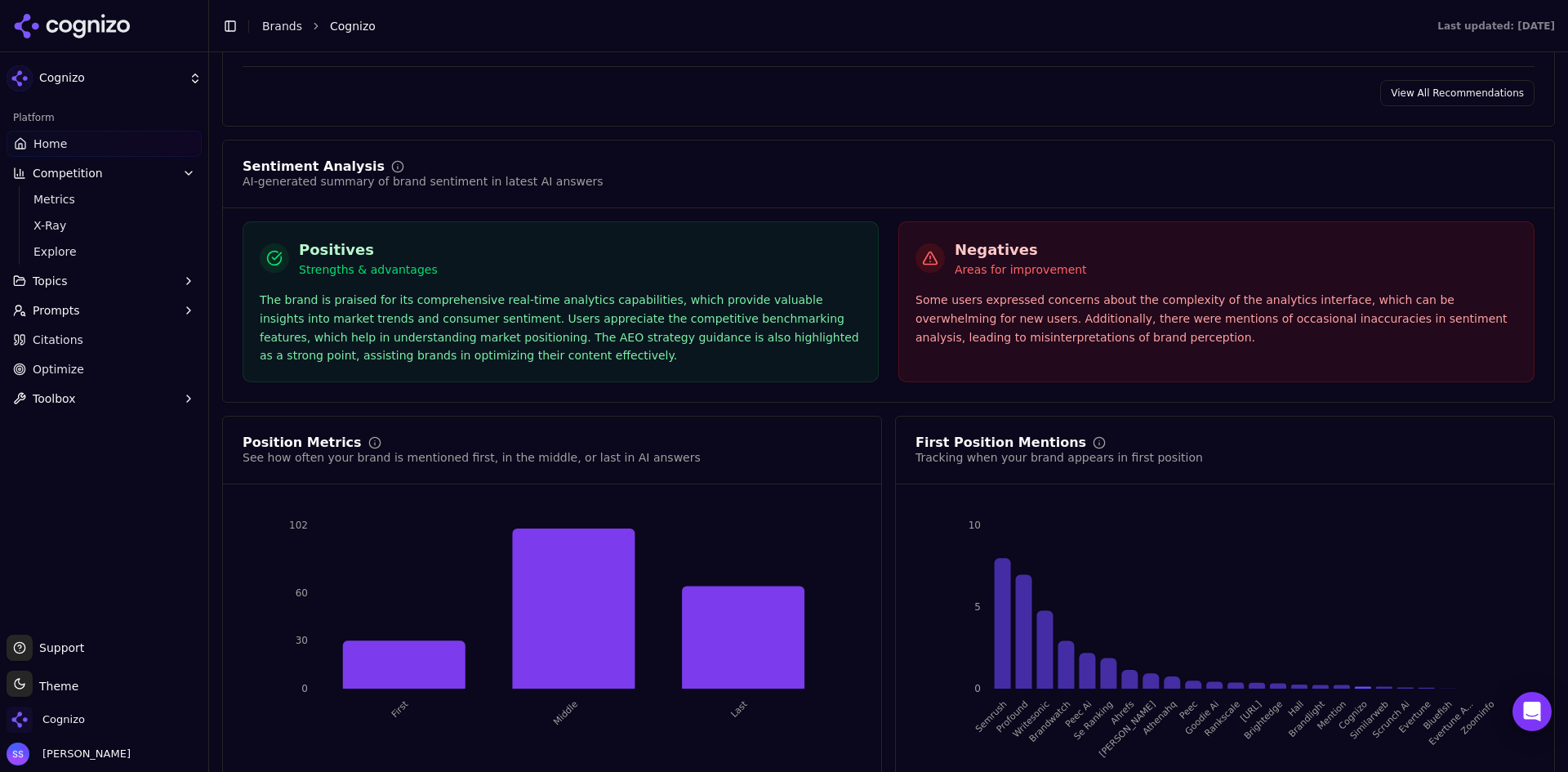
scroll to position [2936, 0]
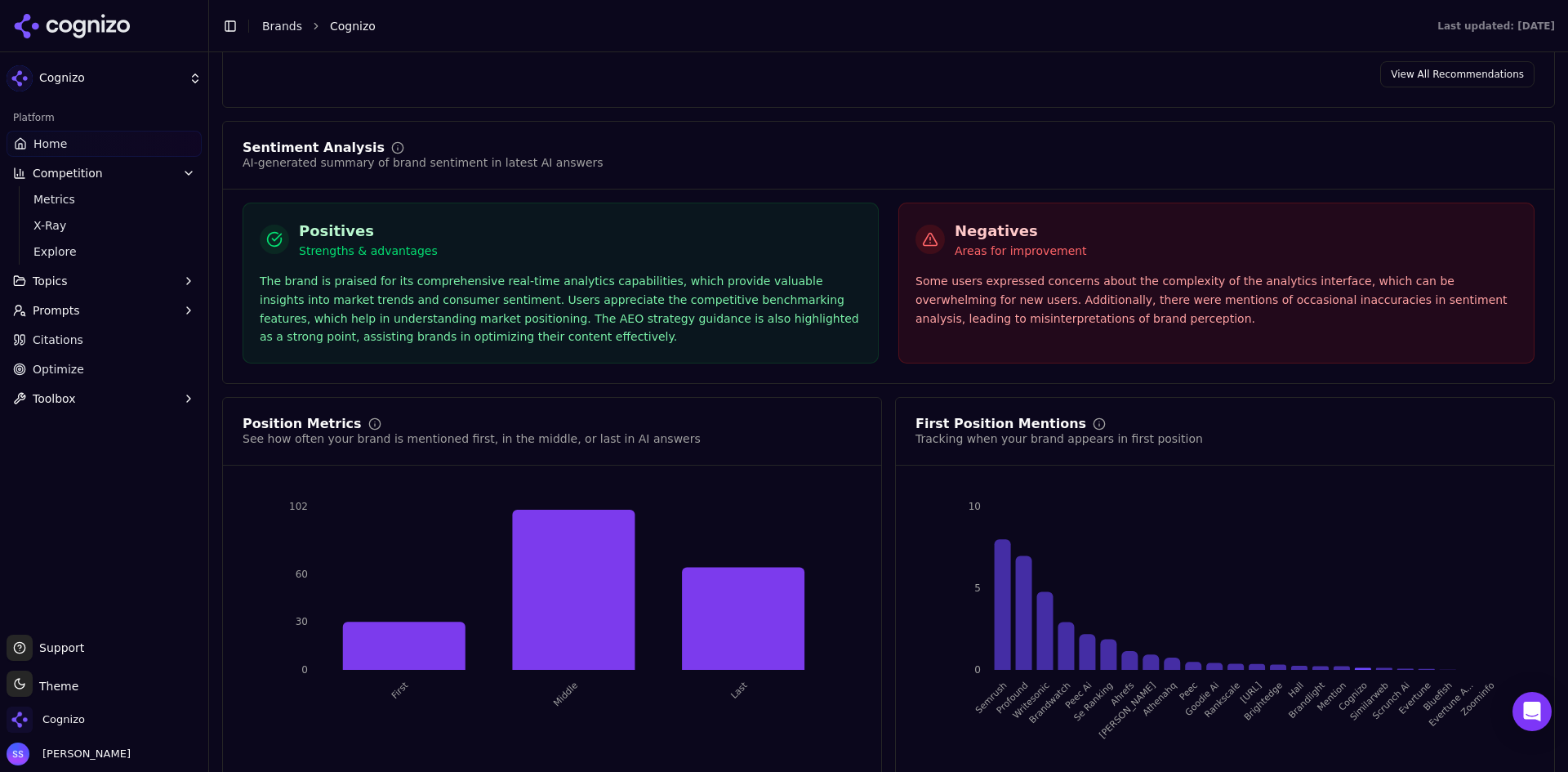
click at [98, 309] on button "Prompts" at bounding box center [104, 310] width 195 height 26
click at [90, 385] on span "Suggestions" at bounding box center [104, 389] width 142 height 16
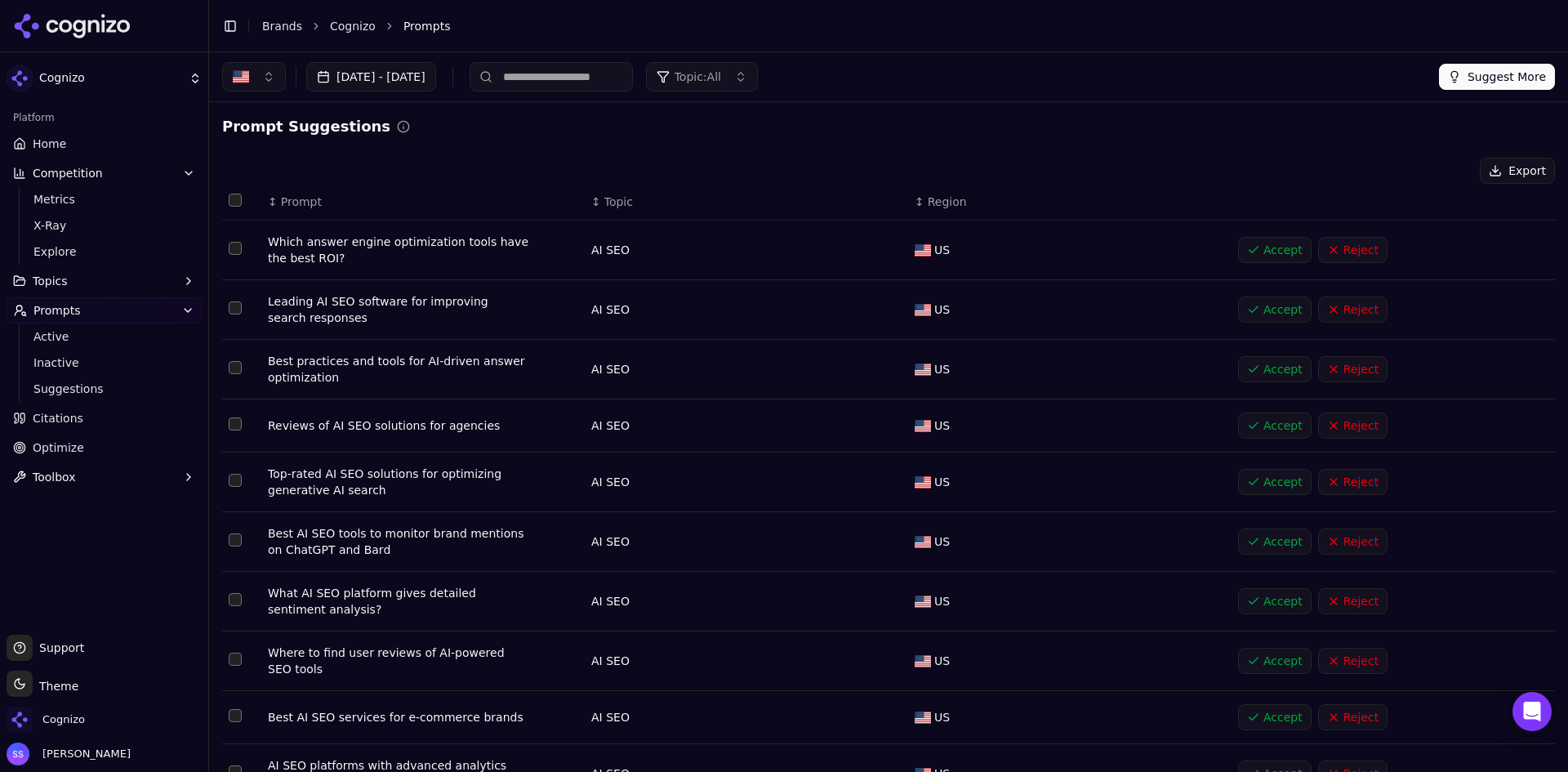
click at [1280, 249] on button "Accept" at bounding box center [1274, 250] width 73 height 26
click at [610, 155] on div "Prompt Suggestions Export ↕ Prompt ↕ Topic ↕ Region Which answer engine optimiz…" at bounding box center [888, 479] width 1333 height 728
click at [633, 145] on div "Prompt Suggestions Export ↕ Prompt ↕ Topic ↕ Region Which answer engine optimiz…" at bounding box center [888, 479] width 1333 height 728
click at [1262, 247] on button "Accept" at bounding box center [1274, 250] width 73 height 26
